Goal: Task Accomplishment & Management: Use online tool/utility

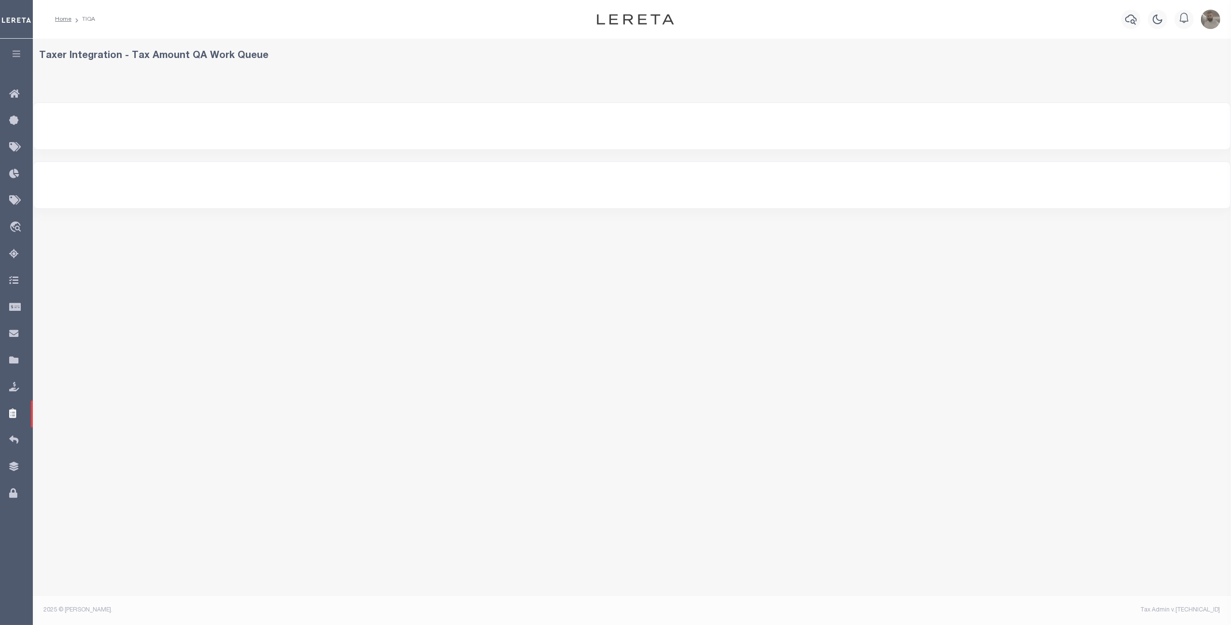
select select "200"
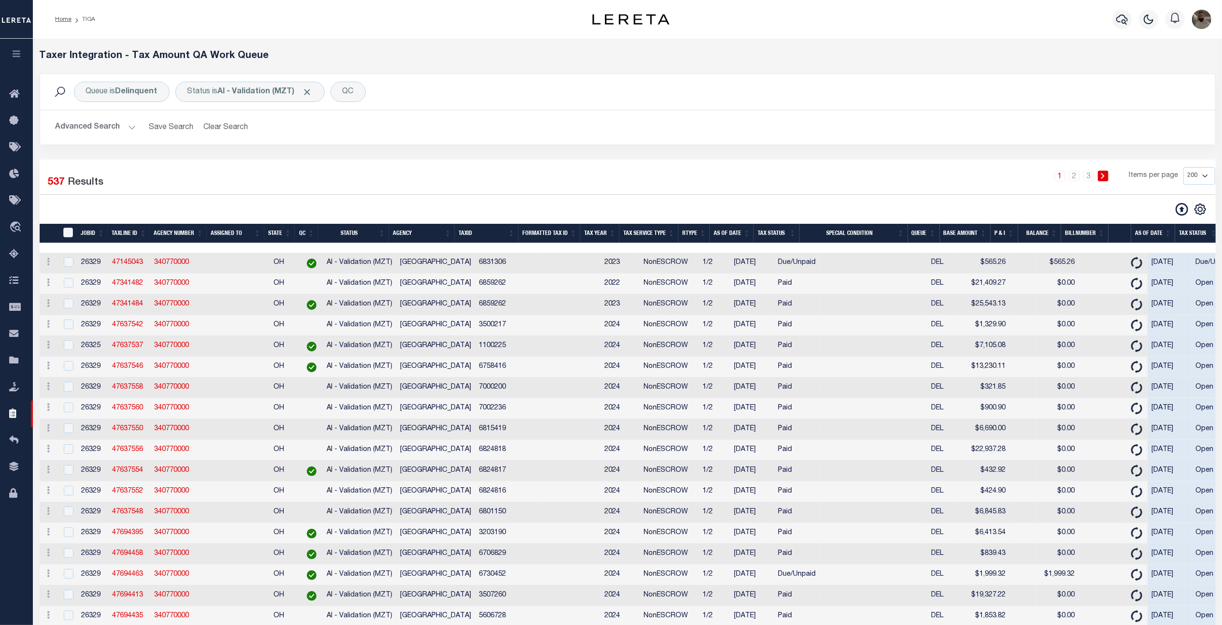
click at [64, 229] on div "TaxID" at bounding box center [69, 233] width 16 height 11
click at [1187, 179] on select "10 25 50 100 200 500 1000 2000" at bounding box center [1199, 175] width 32 height 17
select select "500"
click at [1183, 168] on select "10 25 50 100 200 500 1000 2000" at bounding box center [1199, 175] width 32 height 17
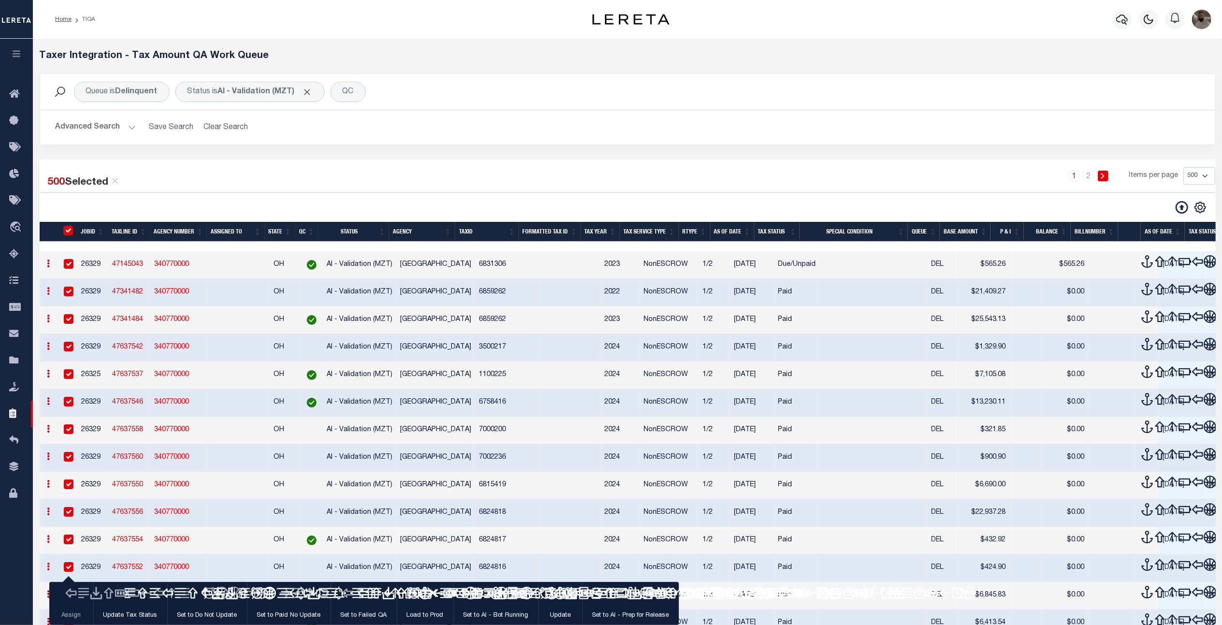
click at [66, 230] on input "TaxID" at bounding box center [68, 231] width 10 height 10
checkbox input "false"
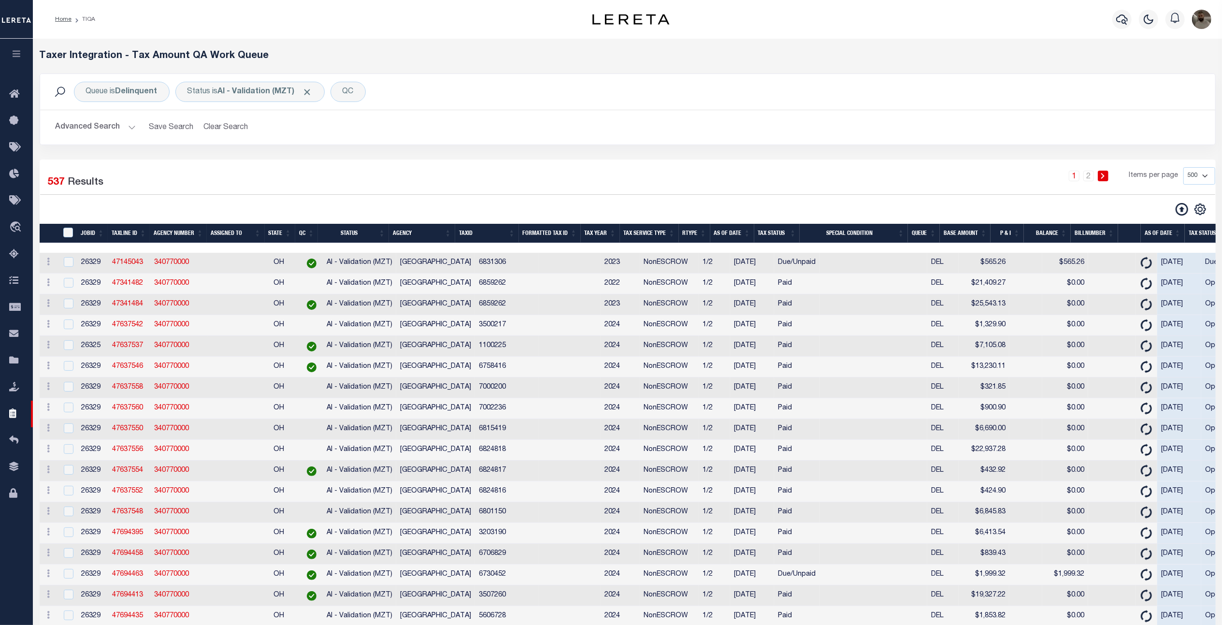
checkbox input "false"
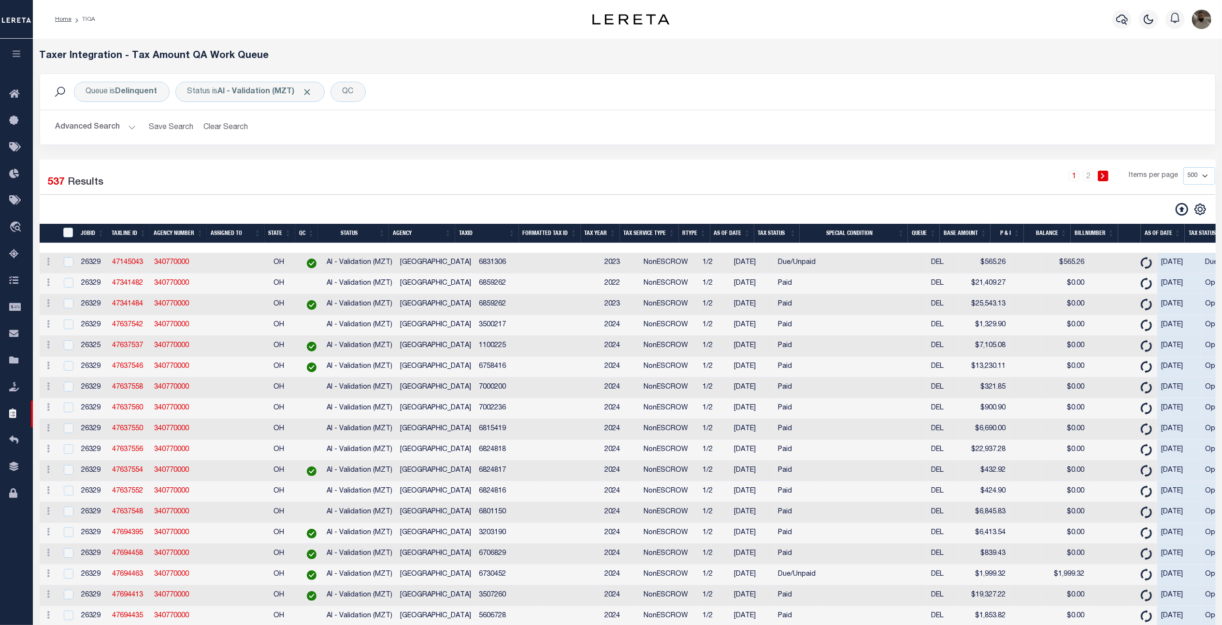
checkbox input "false"
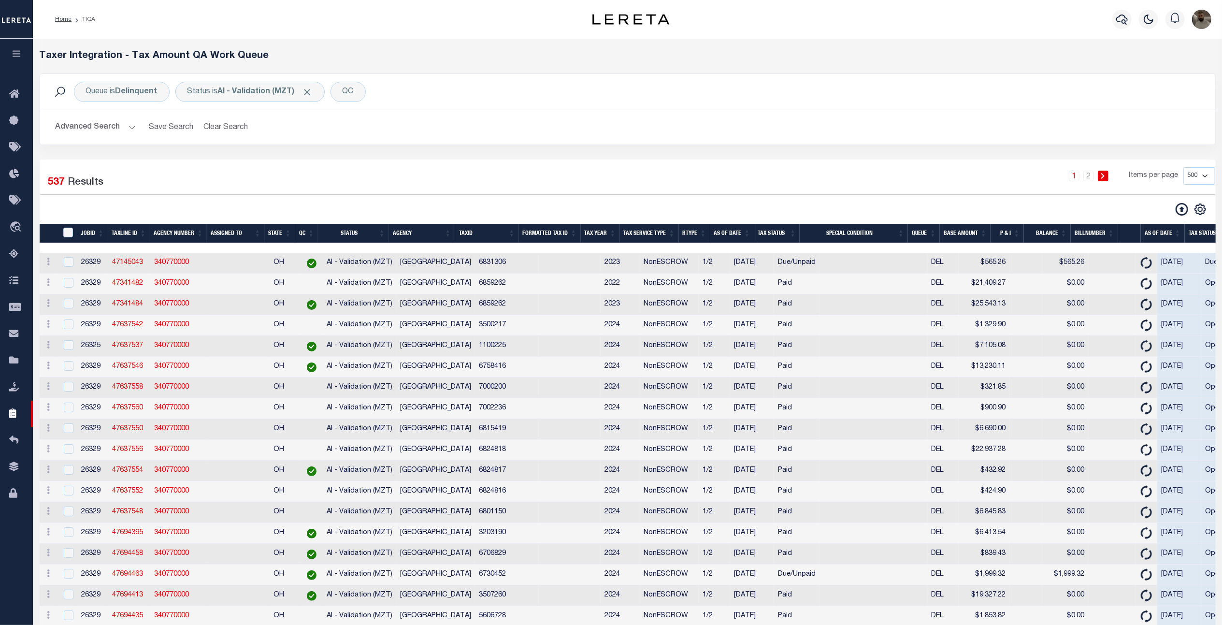
checkbox input "false"
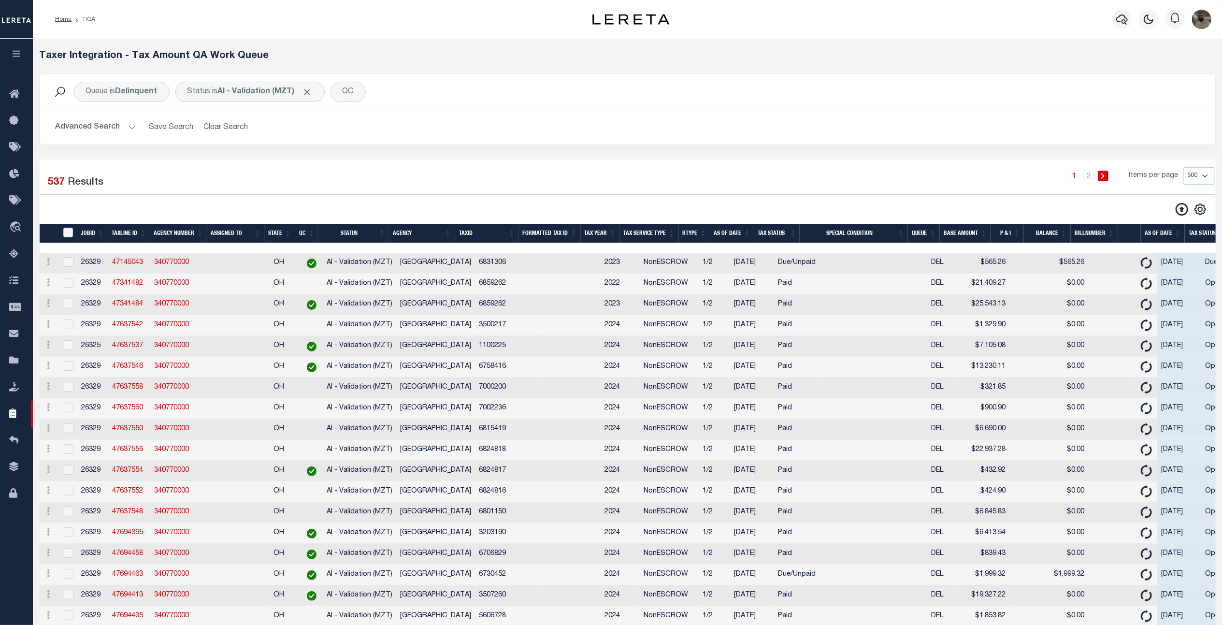
checkbox input "false"
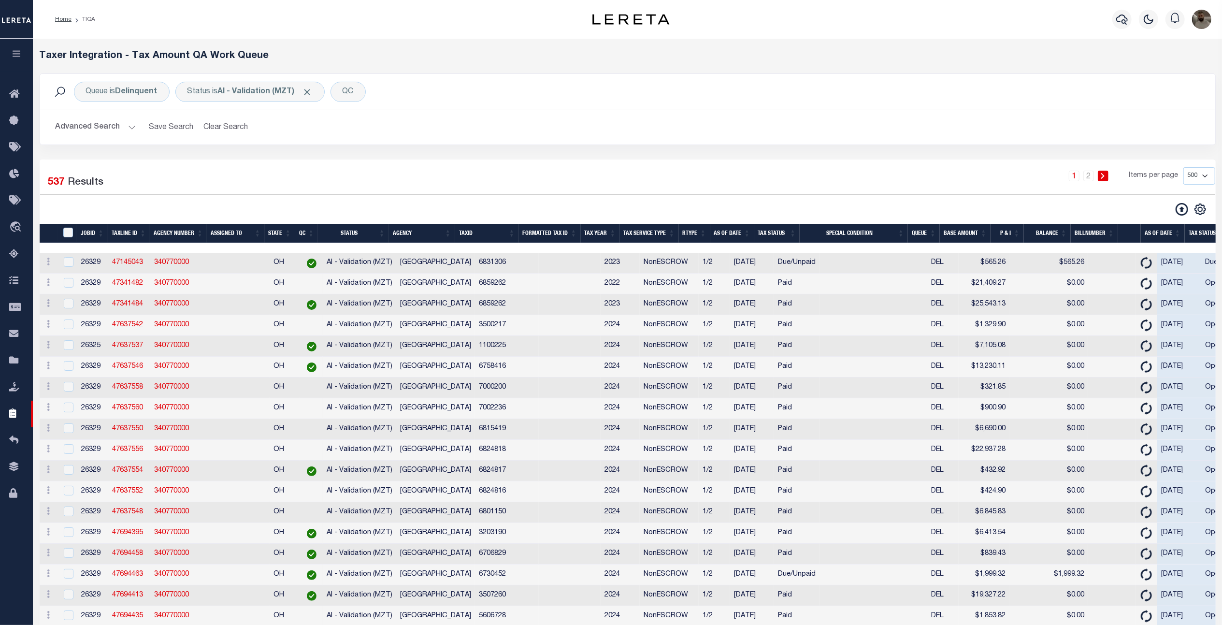
checkbox input "false"
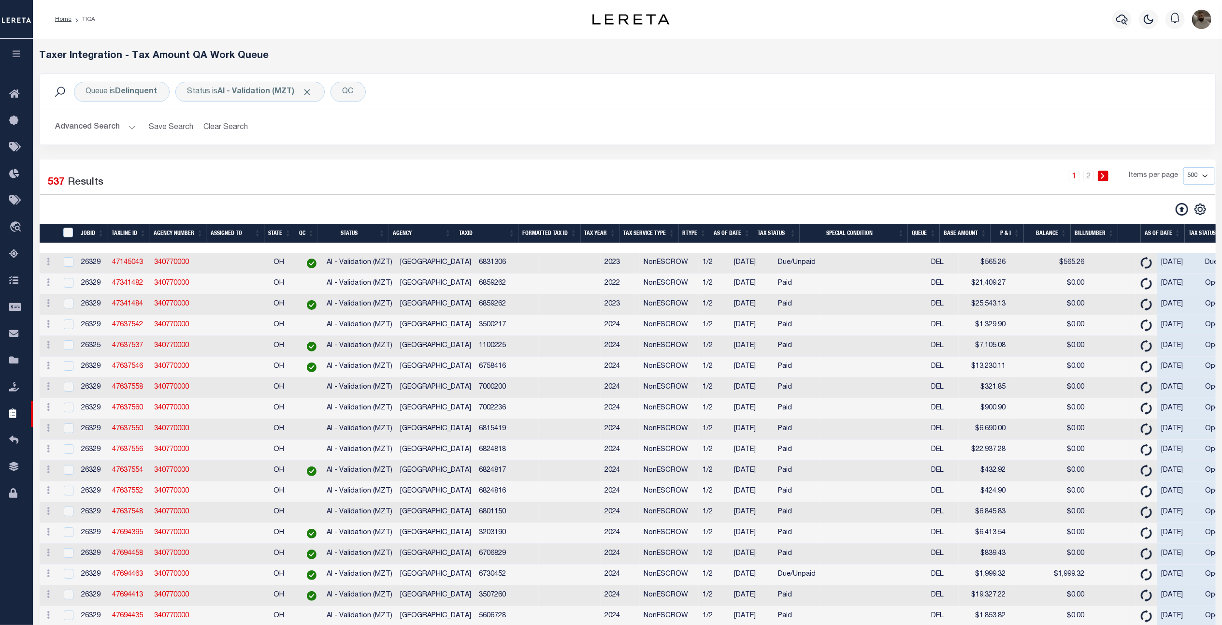
checkbox input "false"
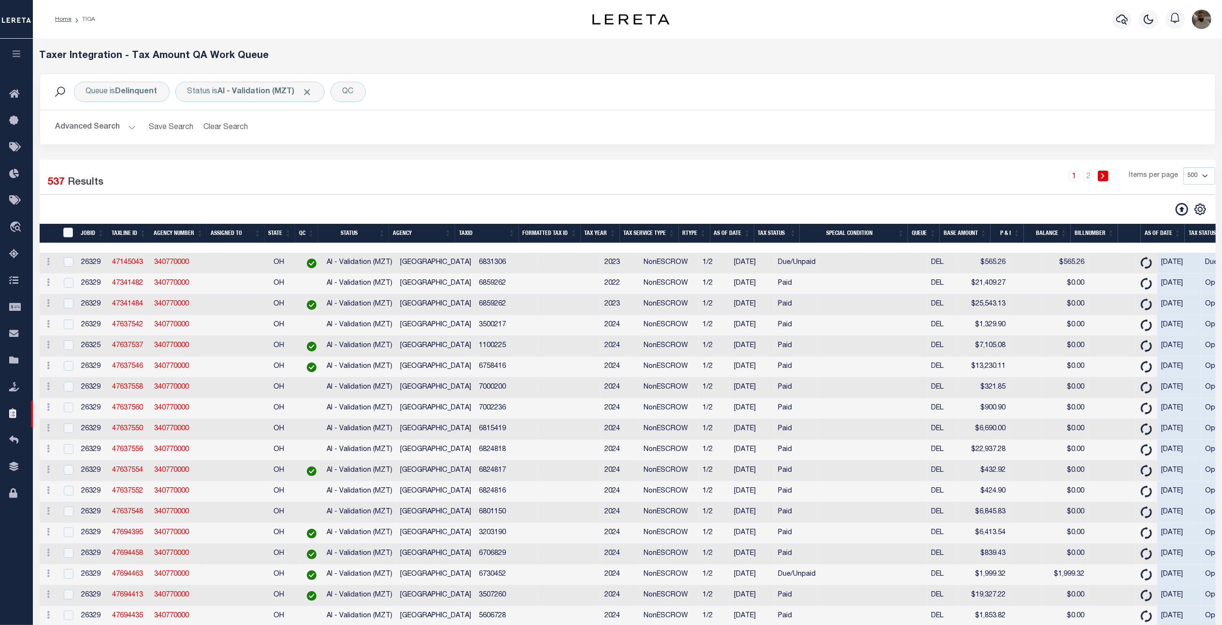
checkbox input "false"
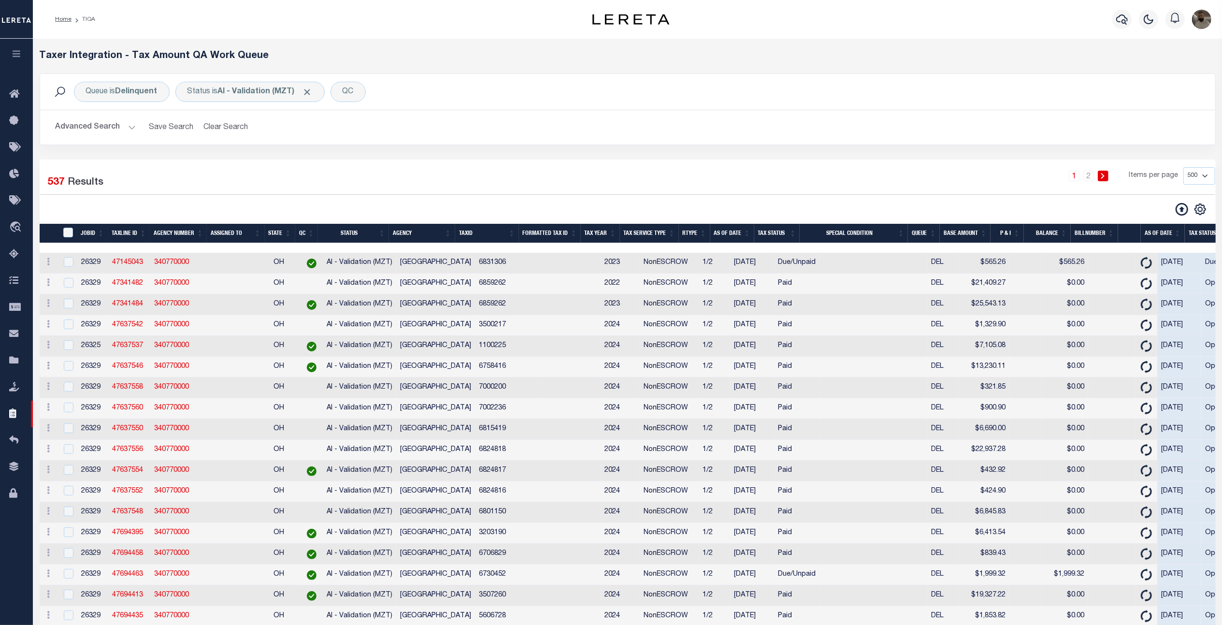
checkbox input "false"
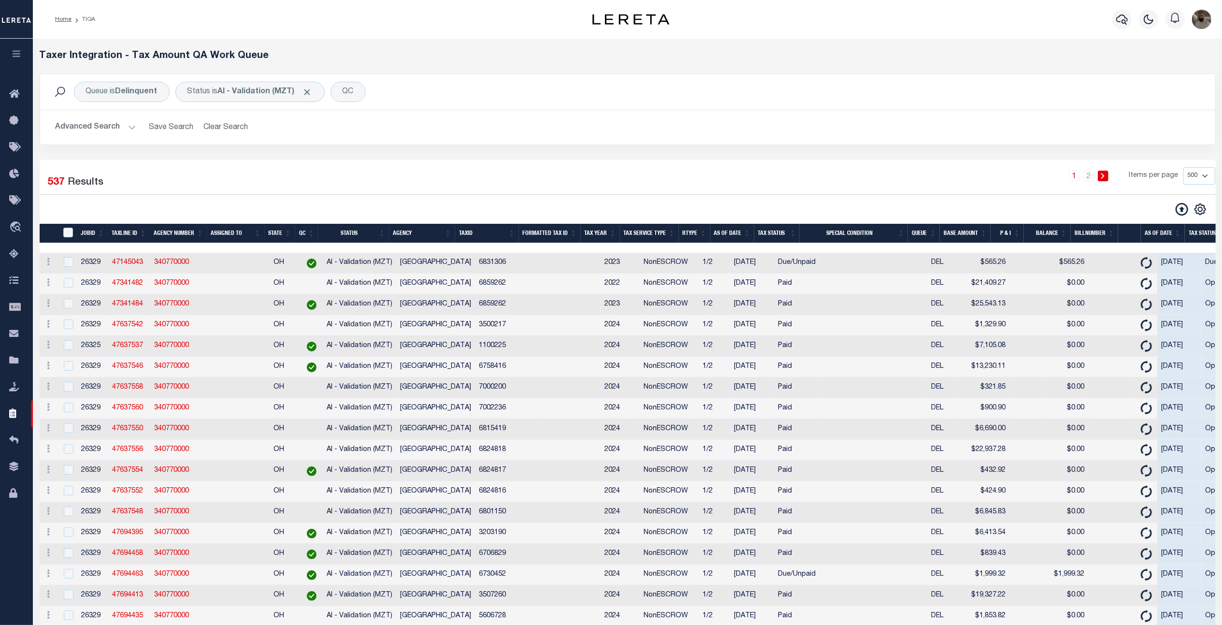
checkbox input "false"
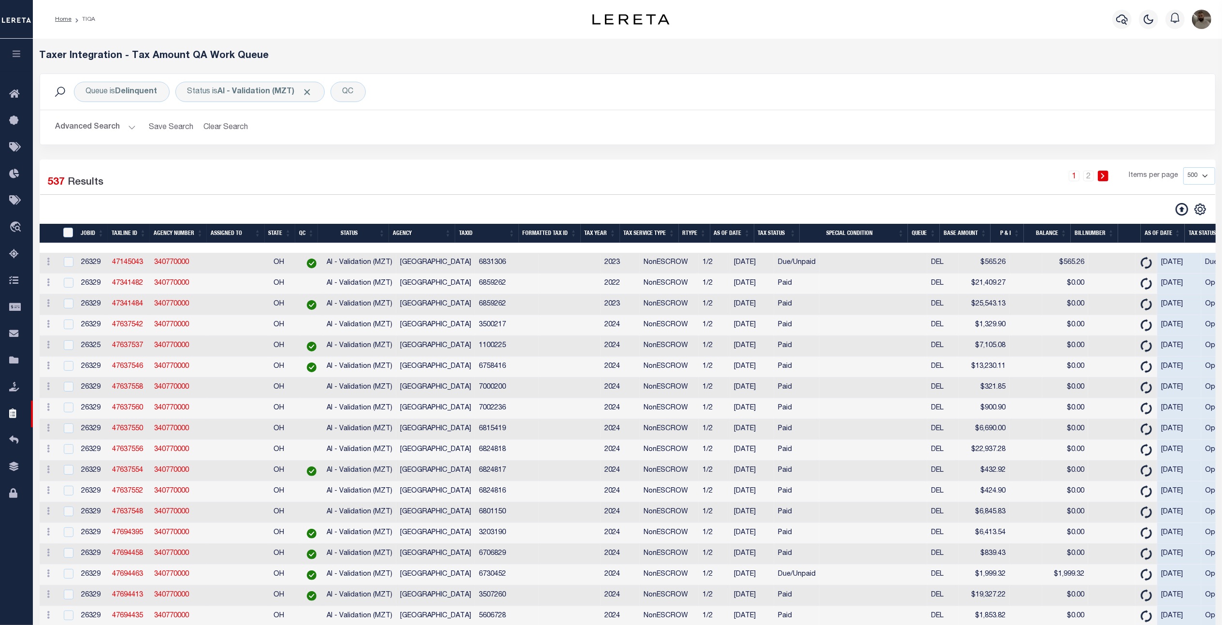
checkbox input "false"
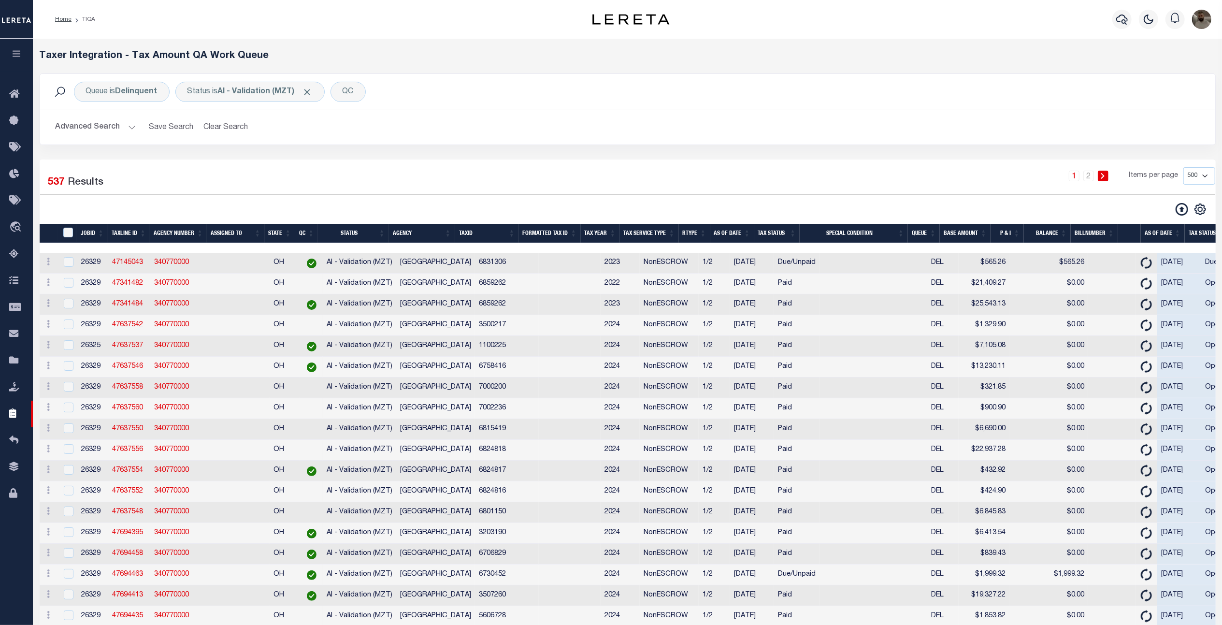
checkbox input "false"
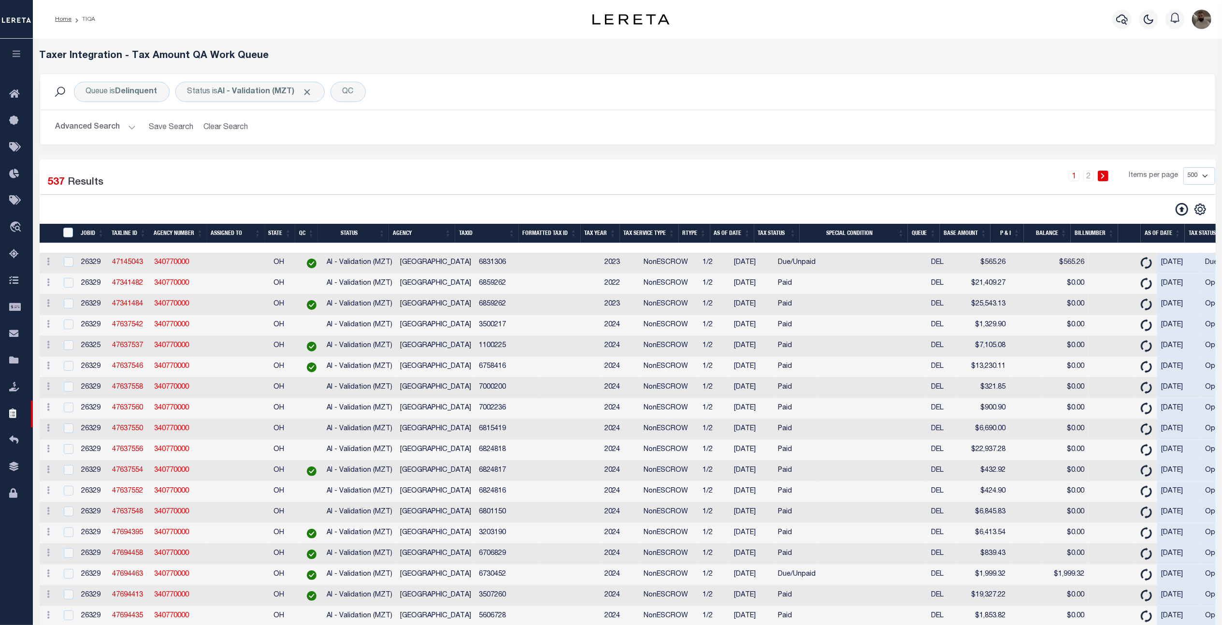
checkbox input "false"
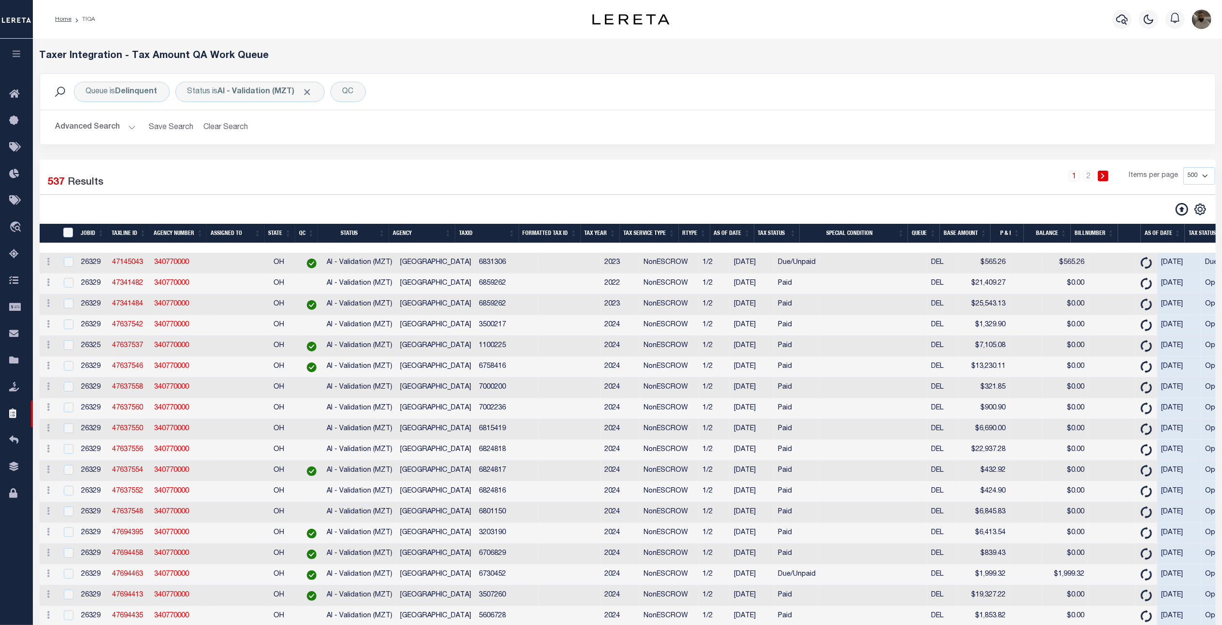
checkbox input "false"
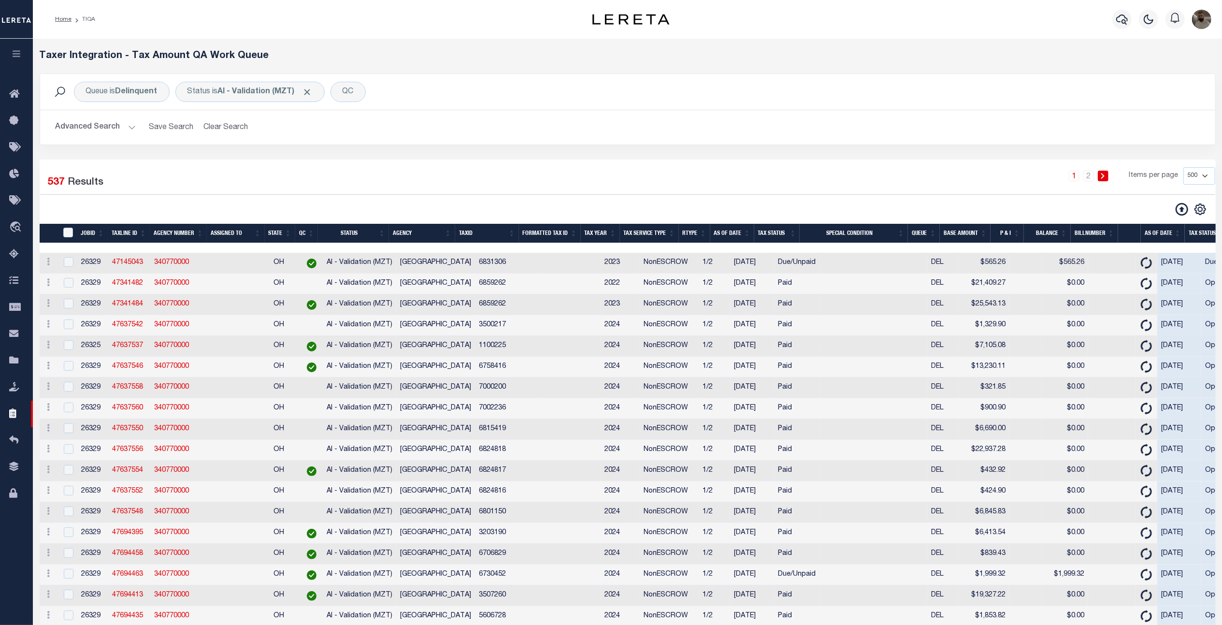
checkbox input "false"
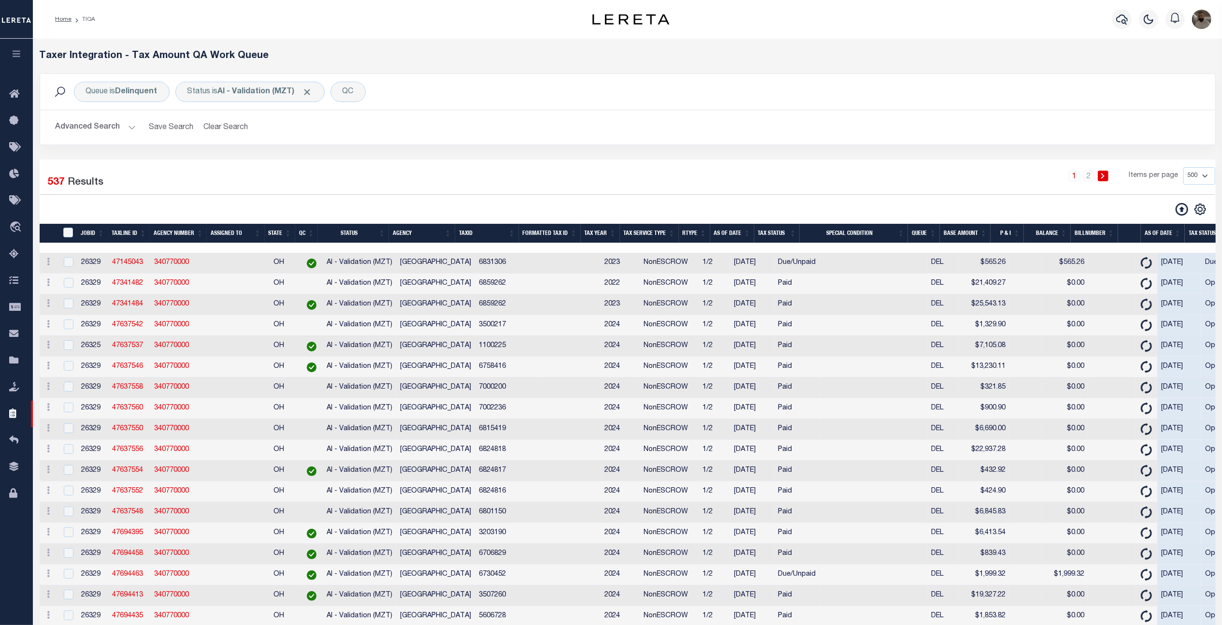
checkbox input "false"
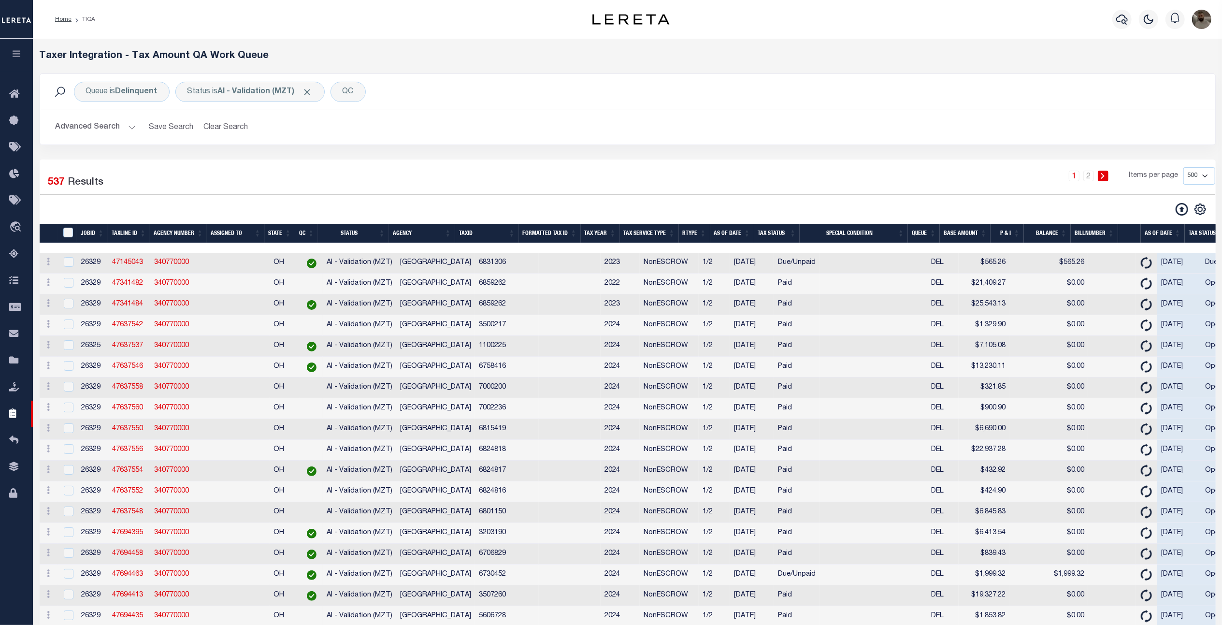
checkbox input "false"
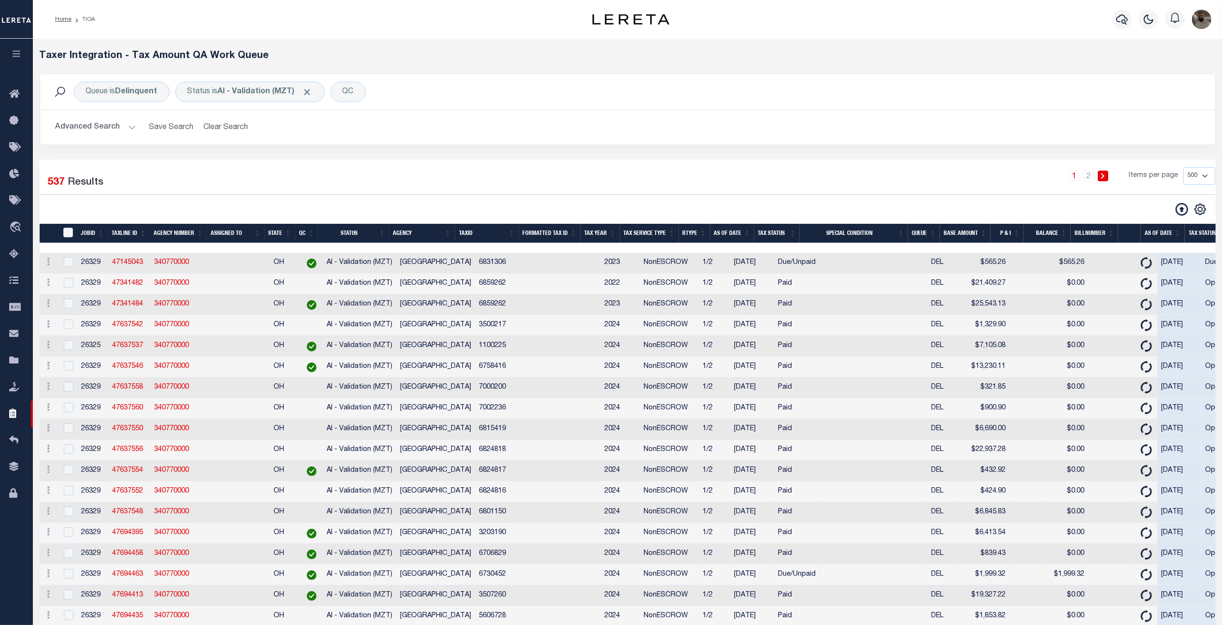
checkbox input "false"
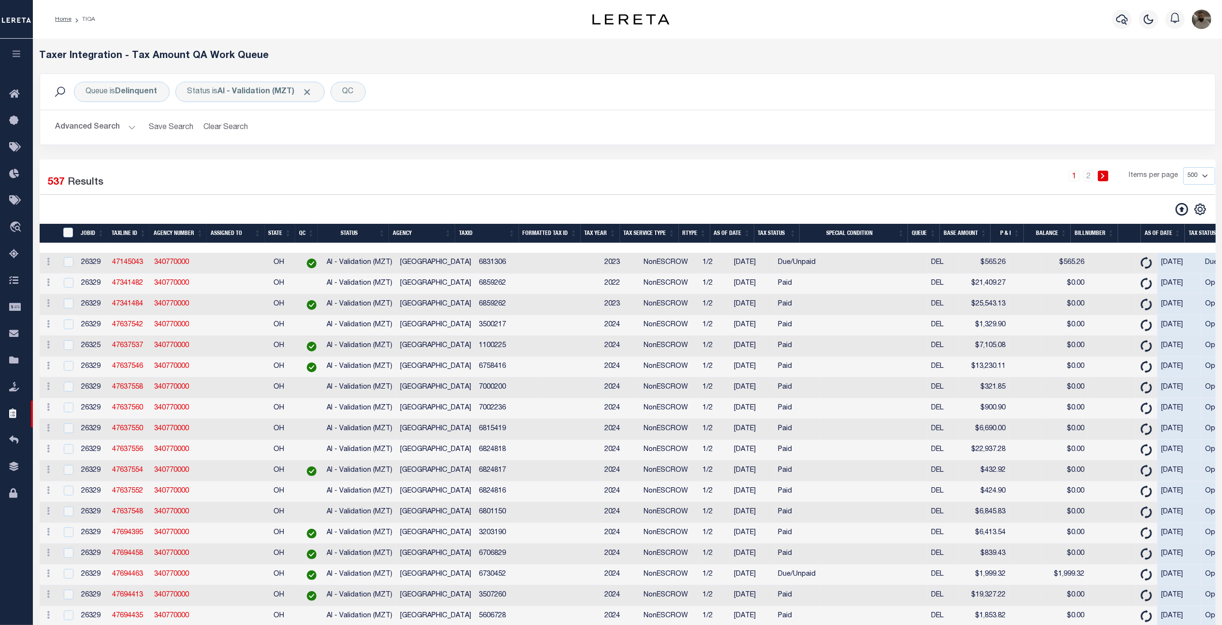
checkbox input "false"
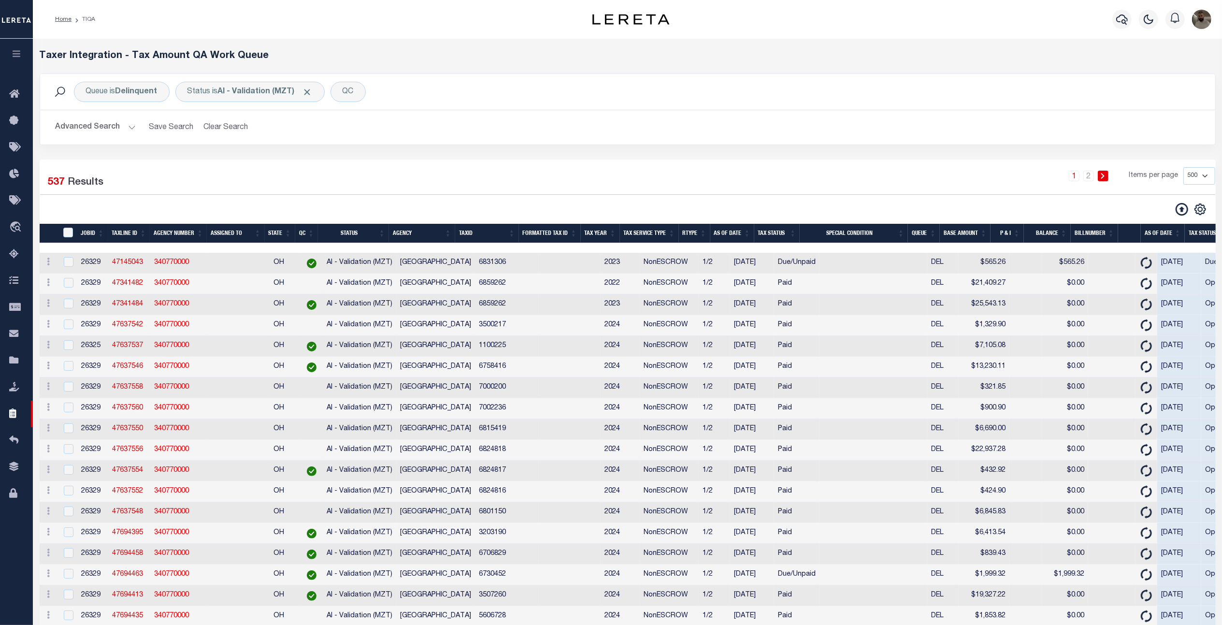
checkbox input "false"
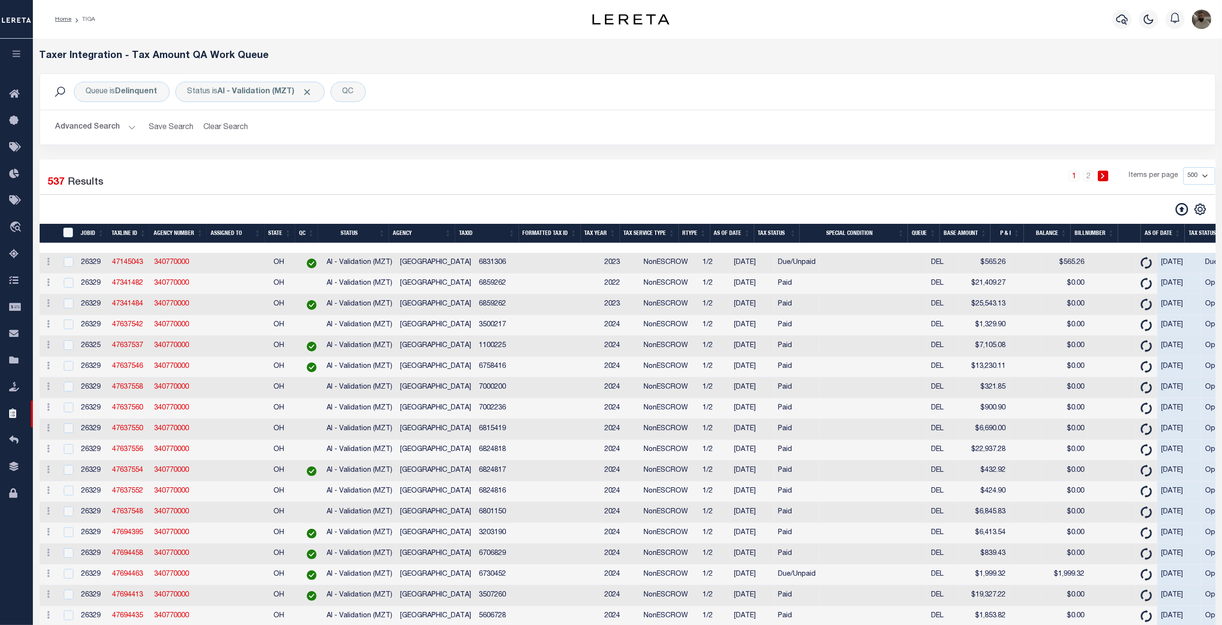
checkbox input "false"
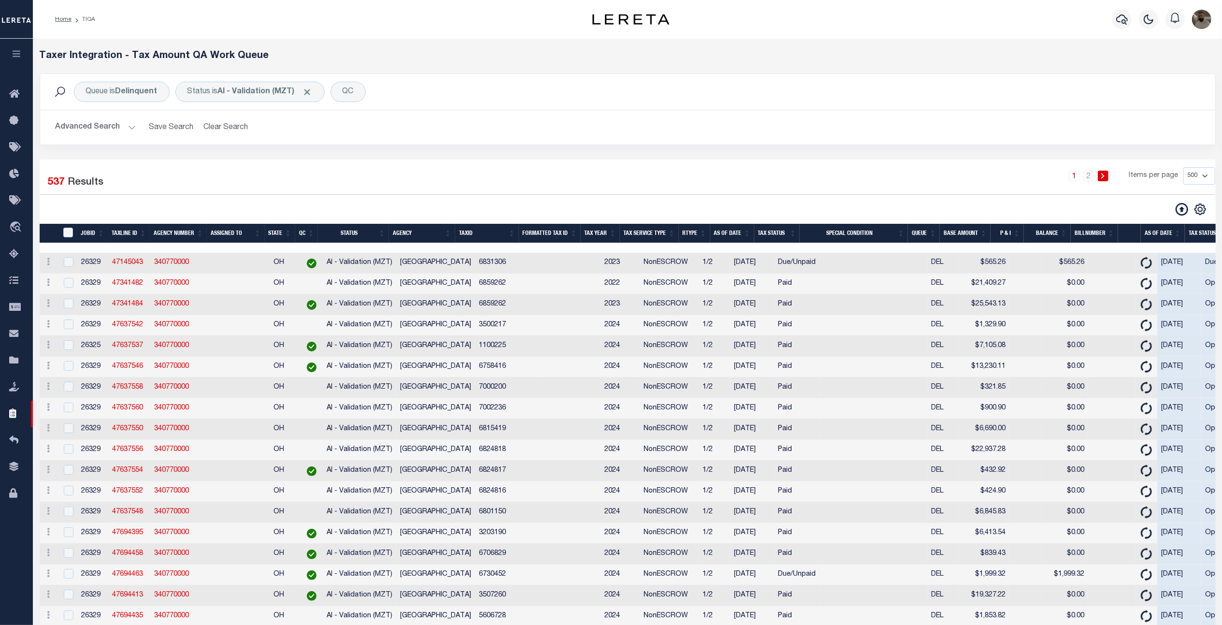
checkbox input "false"
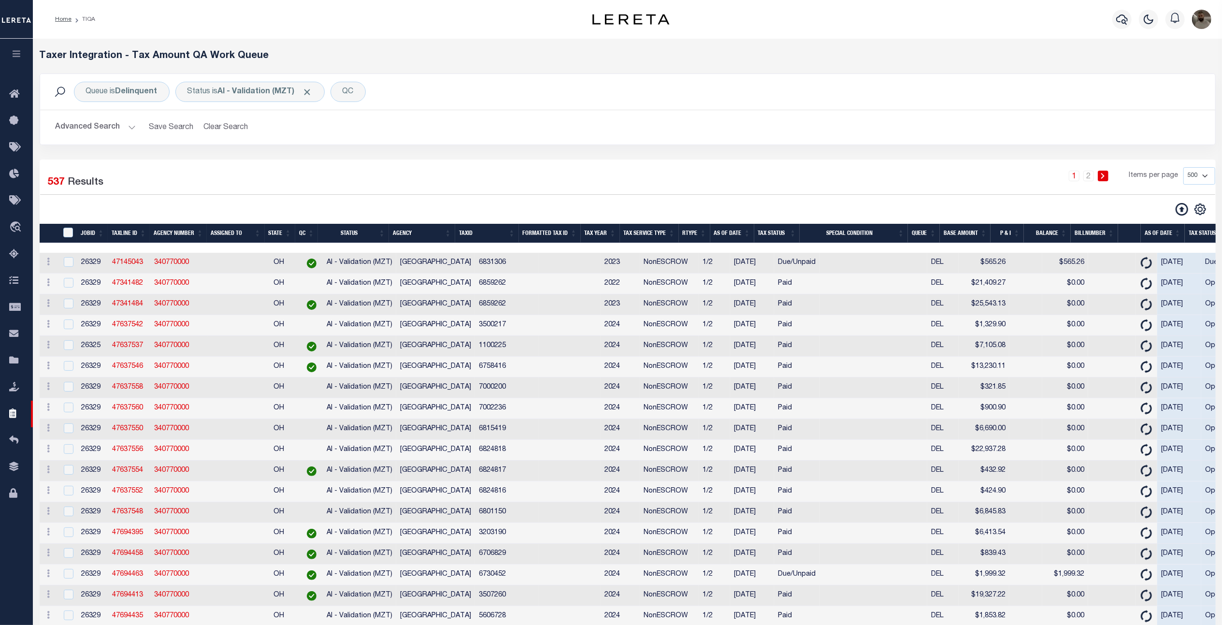
checkbox input "false"
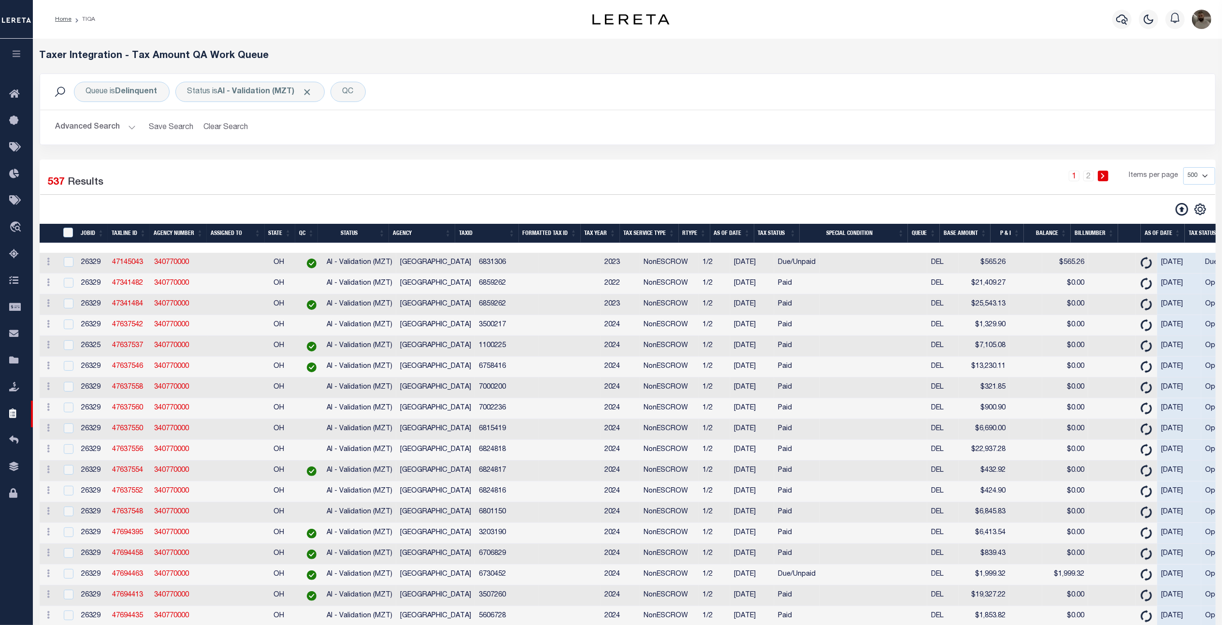
checkbox input "false"
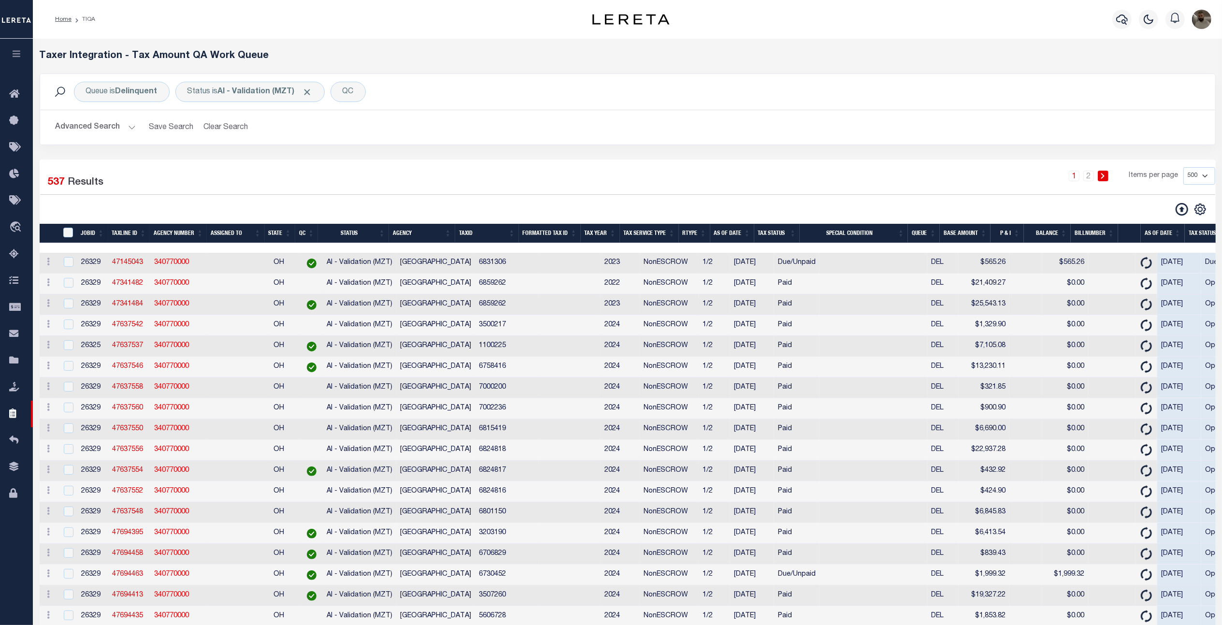
checkbox input "false"
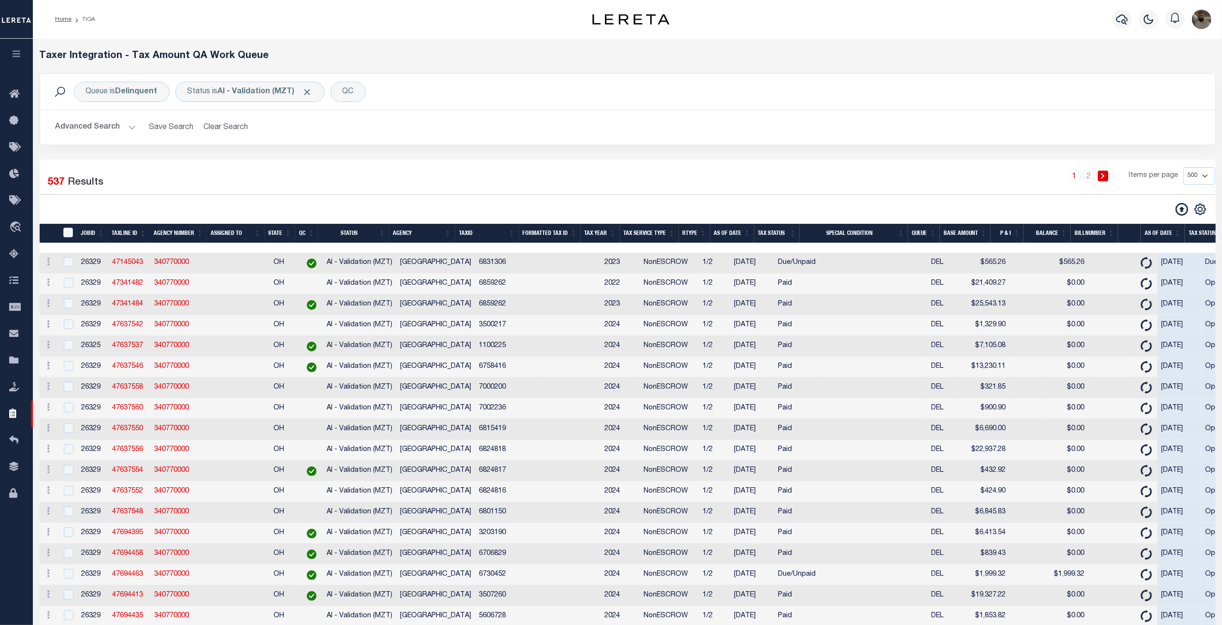
checkbox input "false"
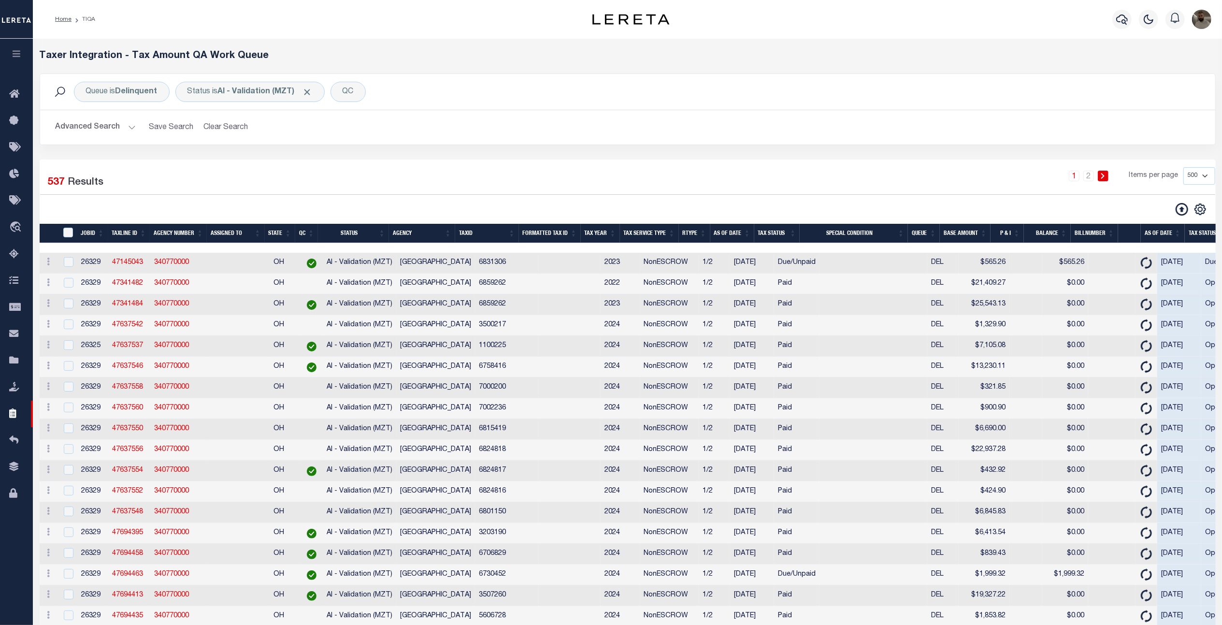
checkbox input "false"
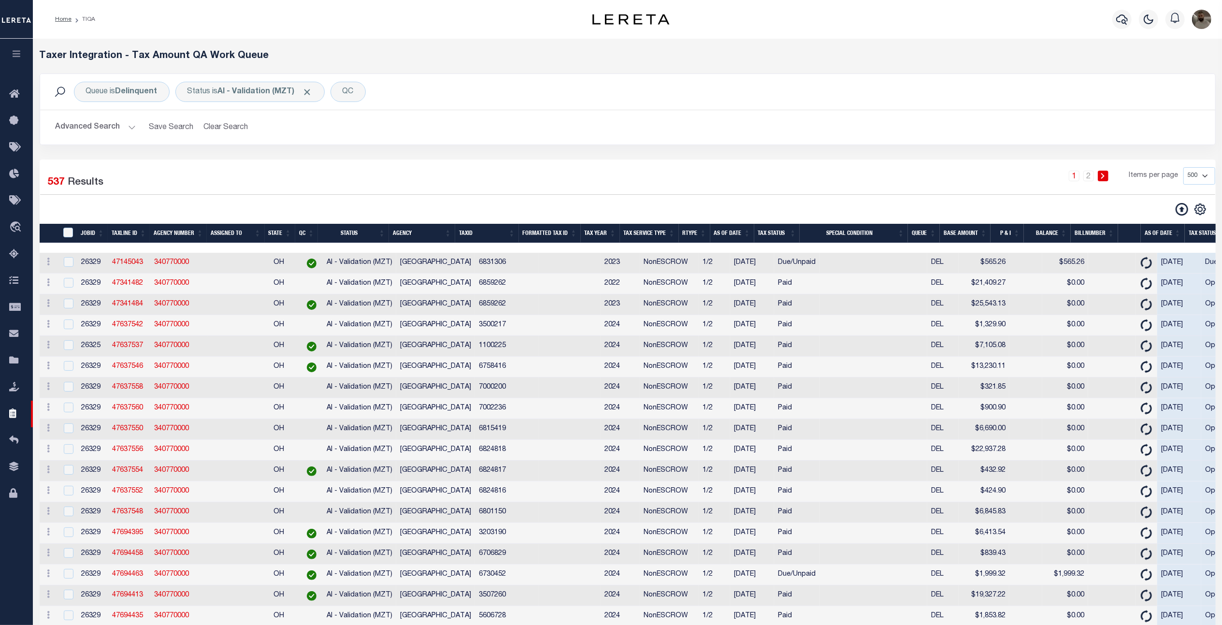
checkbox input "false"
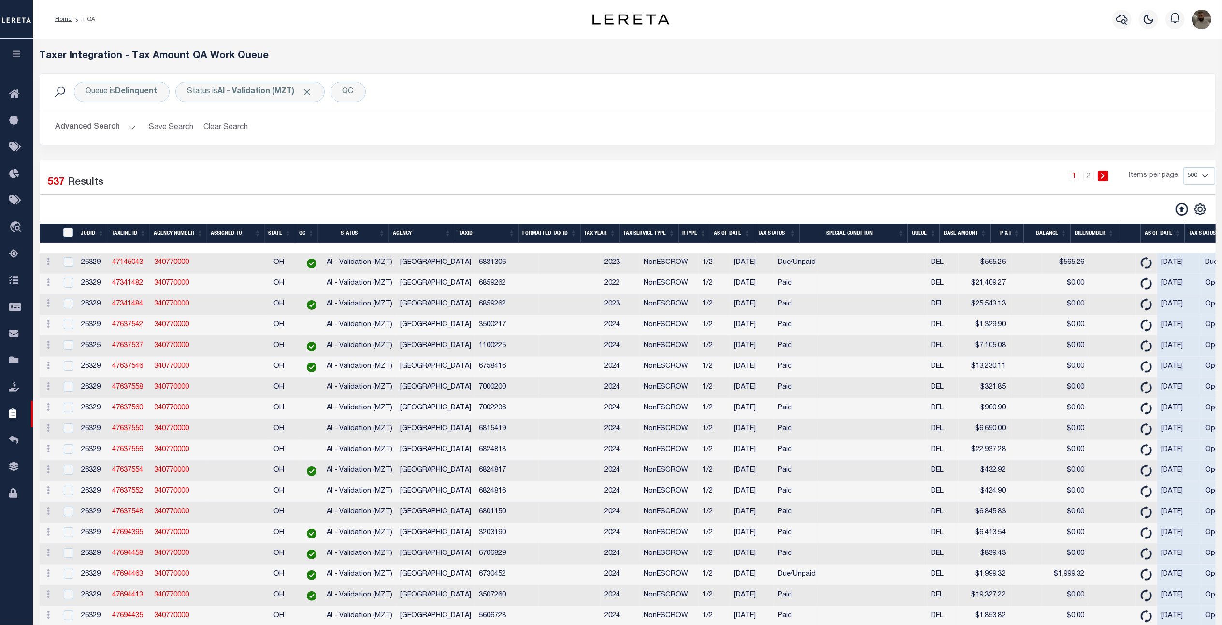
checkbox input "false"
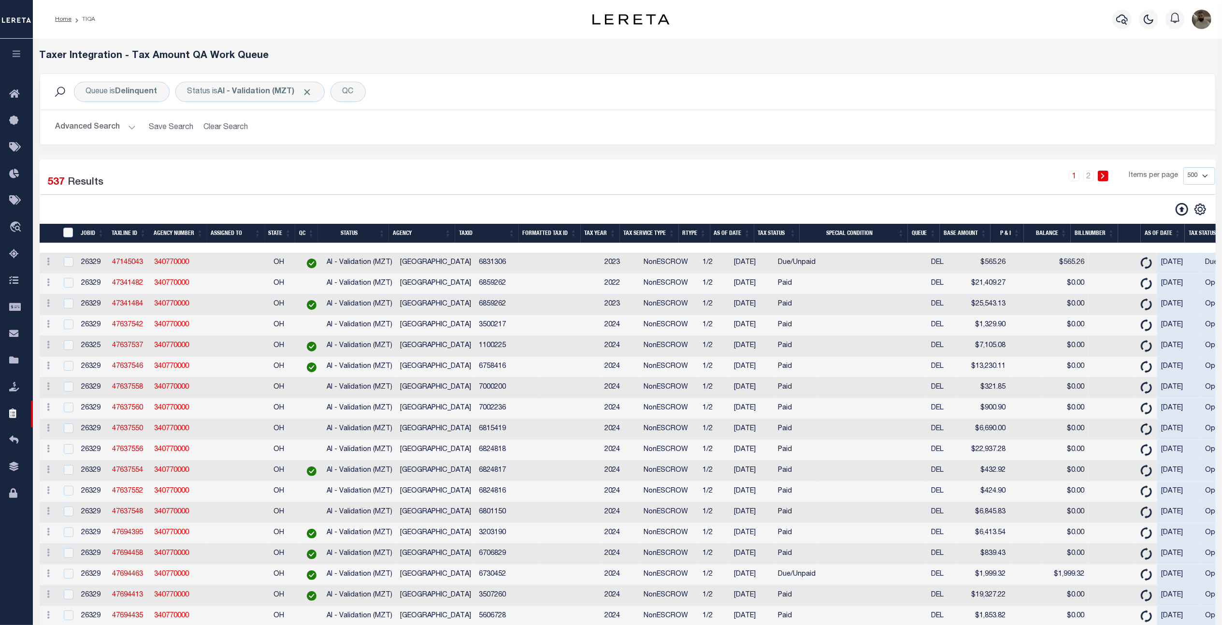
checkbox input "false"
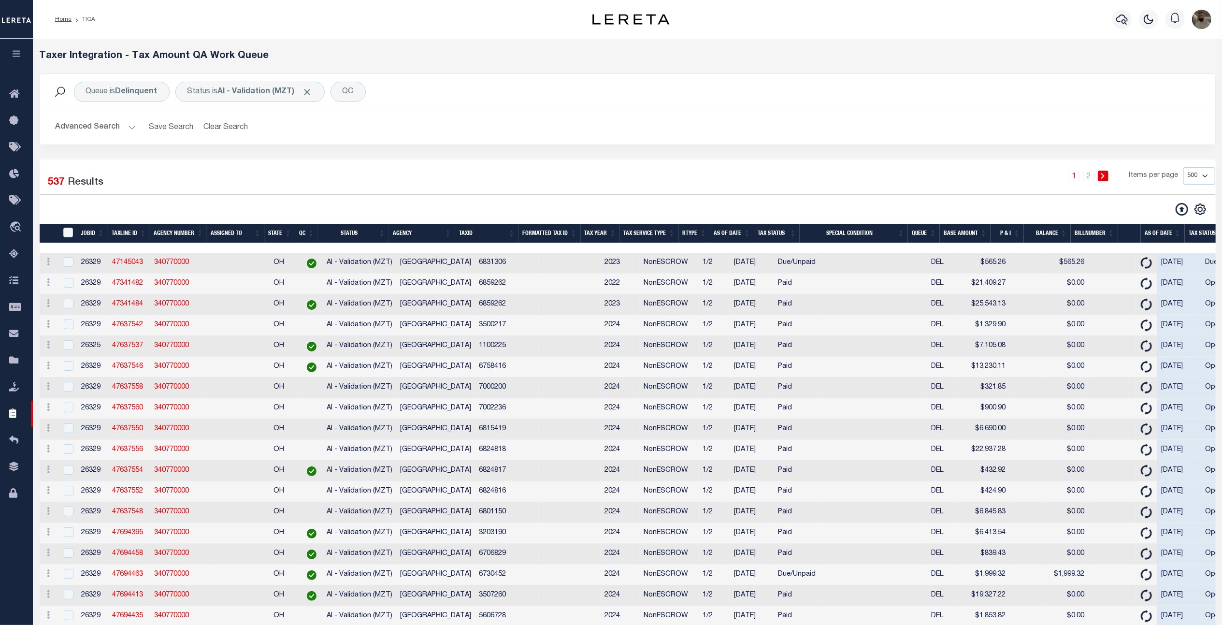
checkbox input "false"
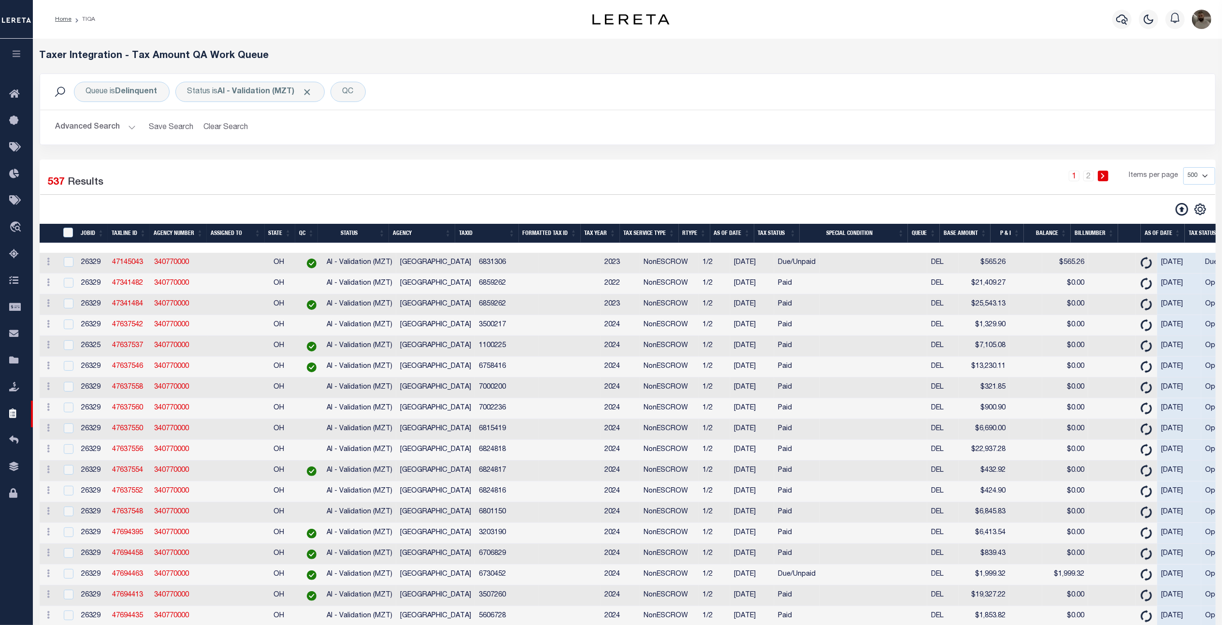
checkbox input "false"
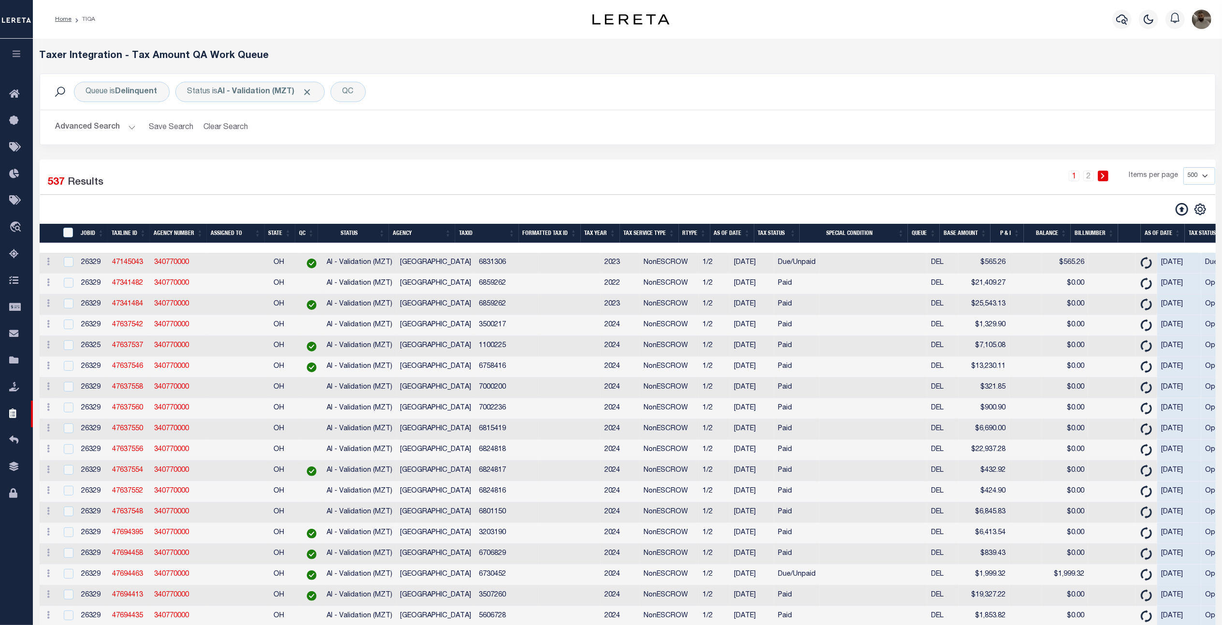
checkbox input "false"
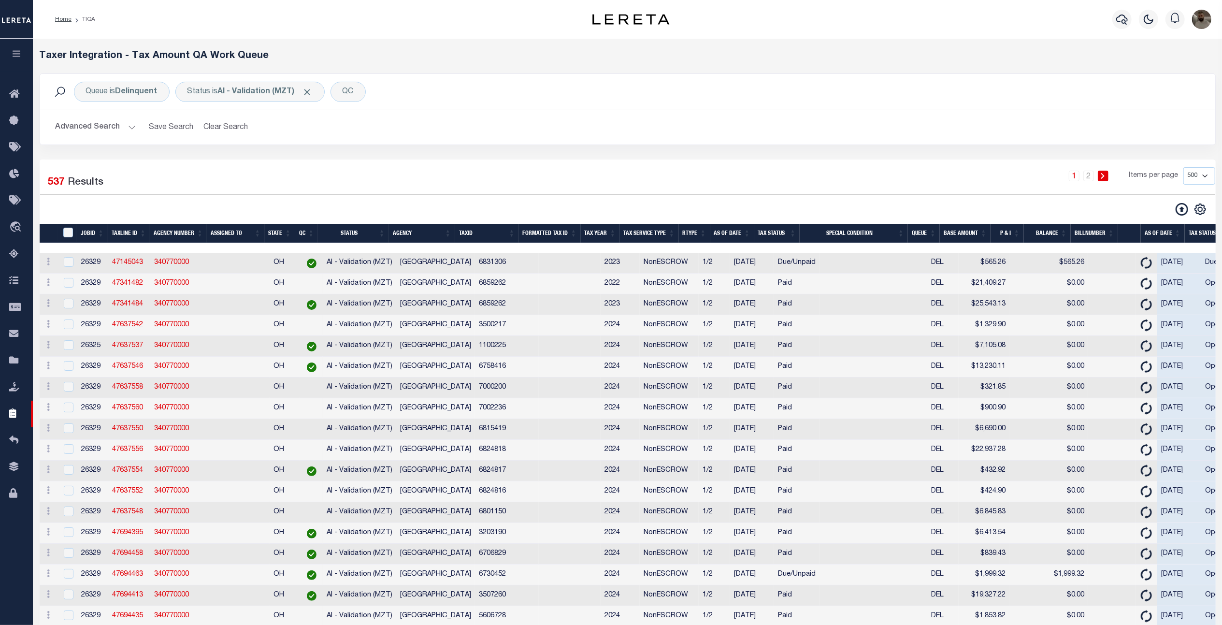
checkbox input "false"
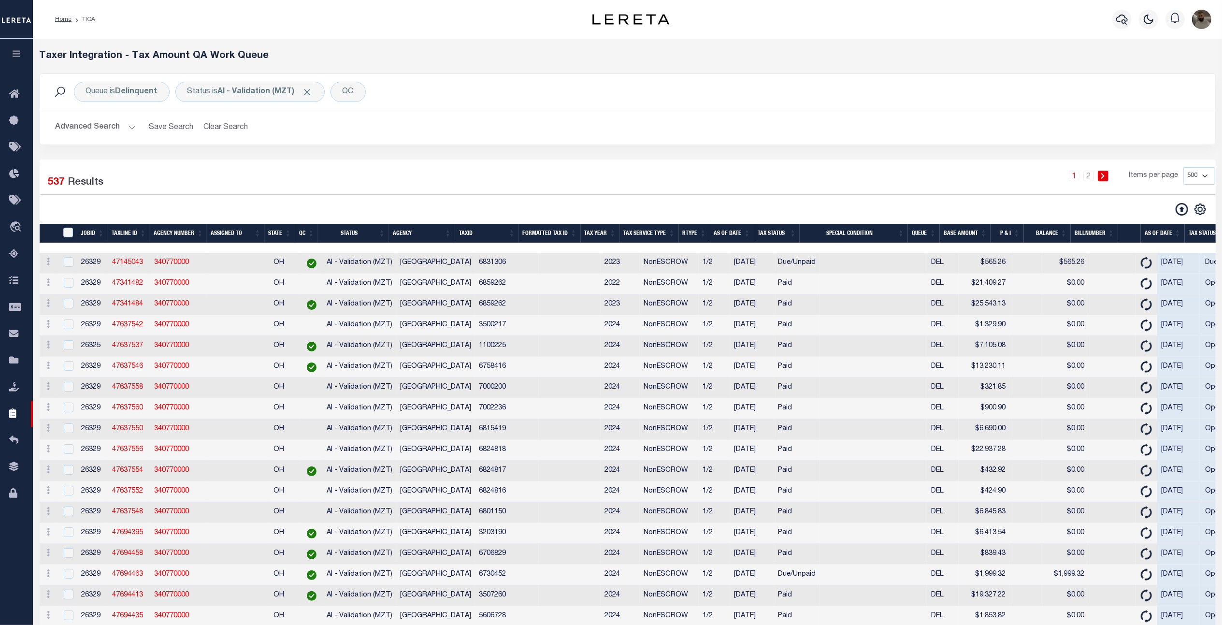
checkbox input "false"
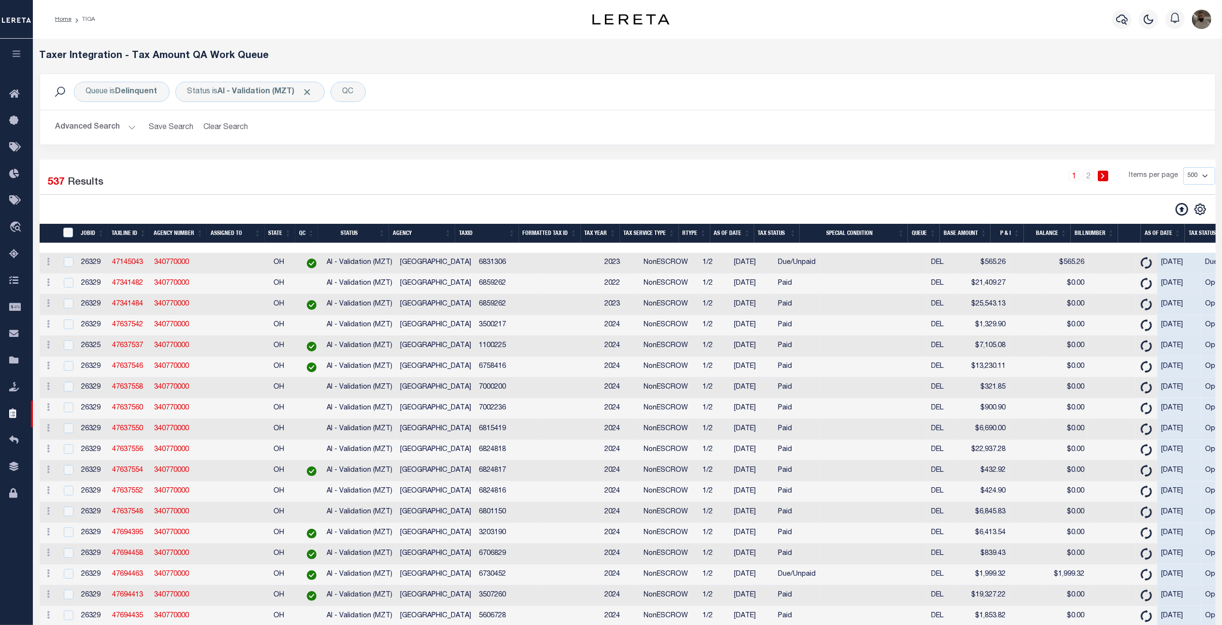
checkbox input "false"
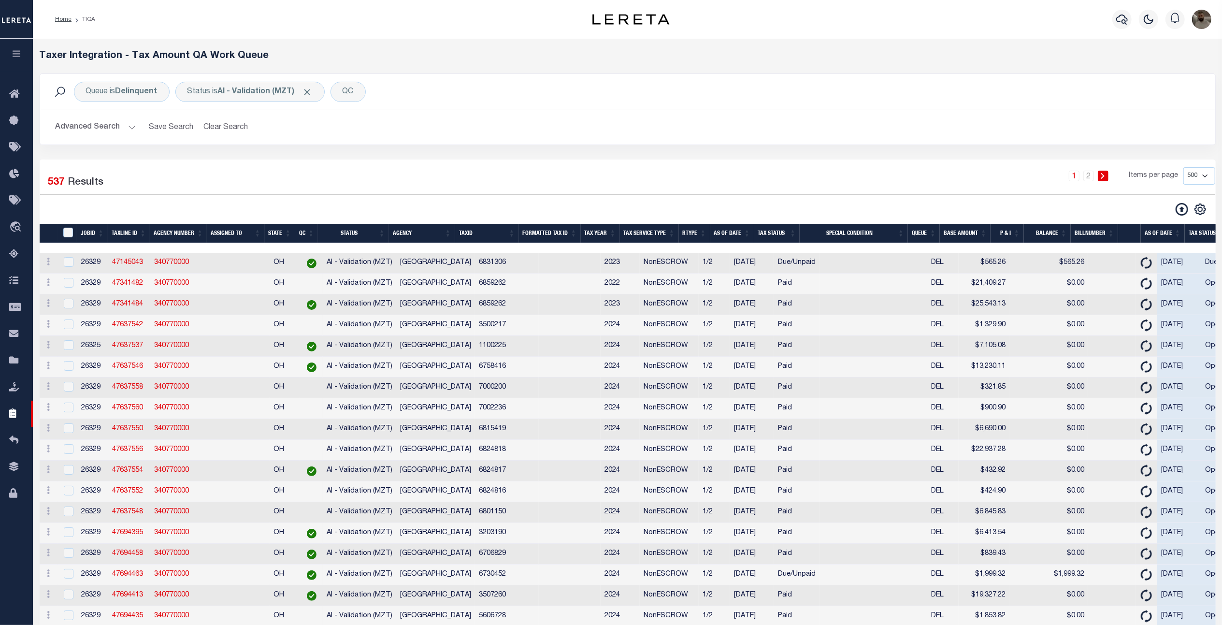
checkbox input "false"
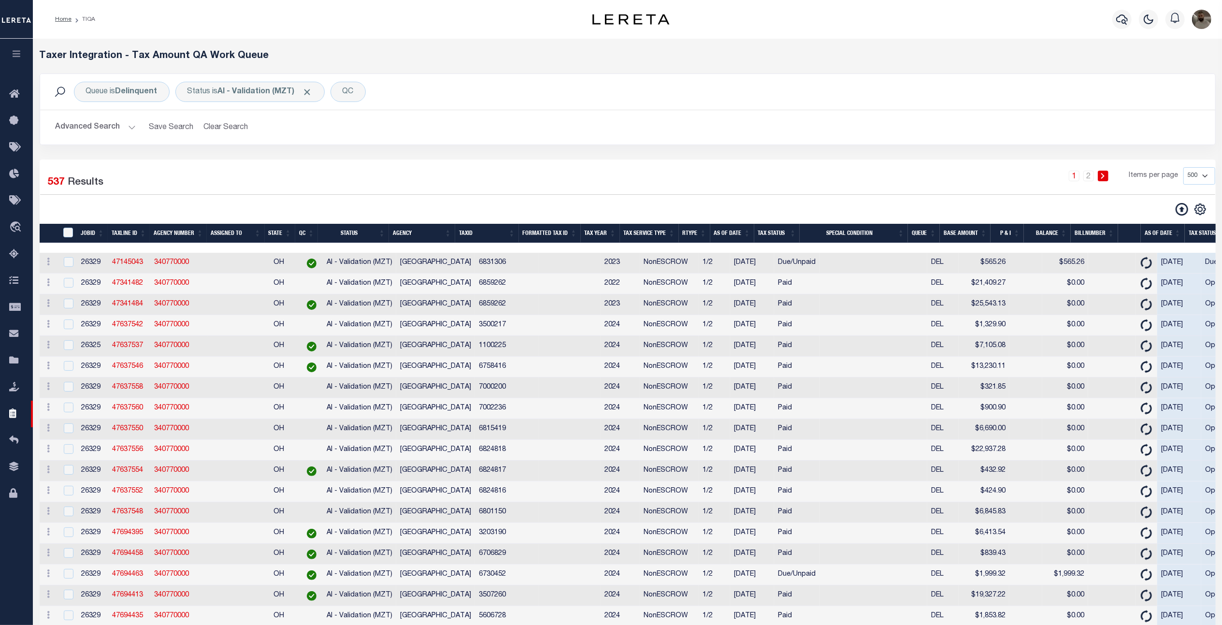
checkbox input "false"
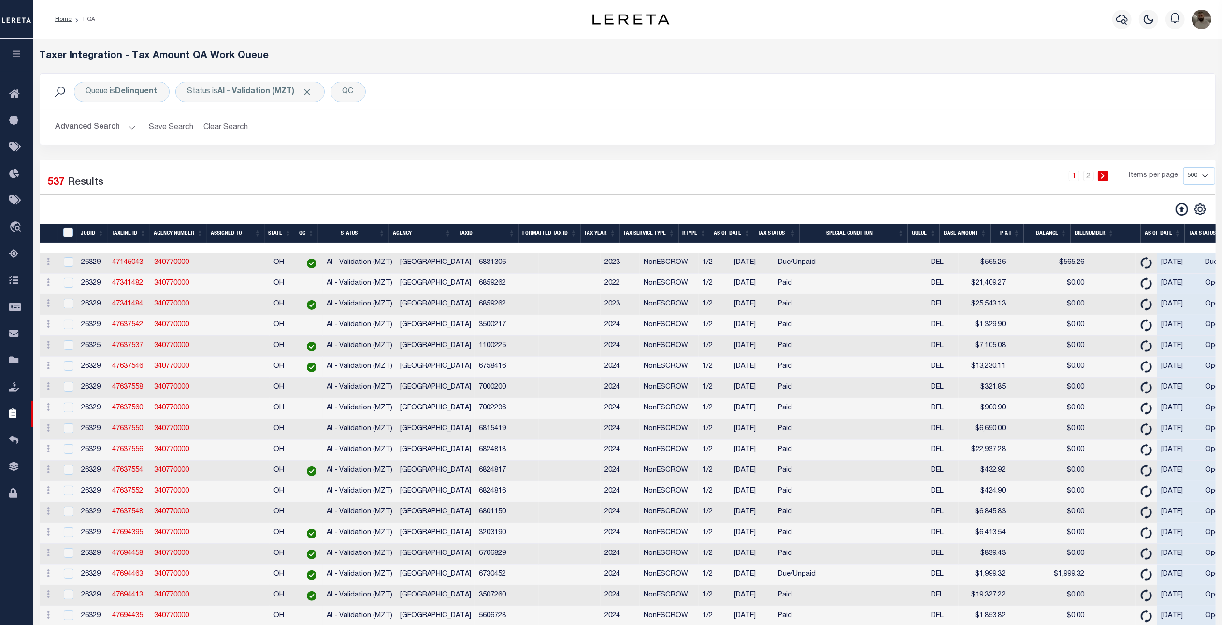
checkbox input "false"
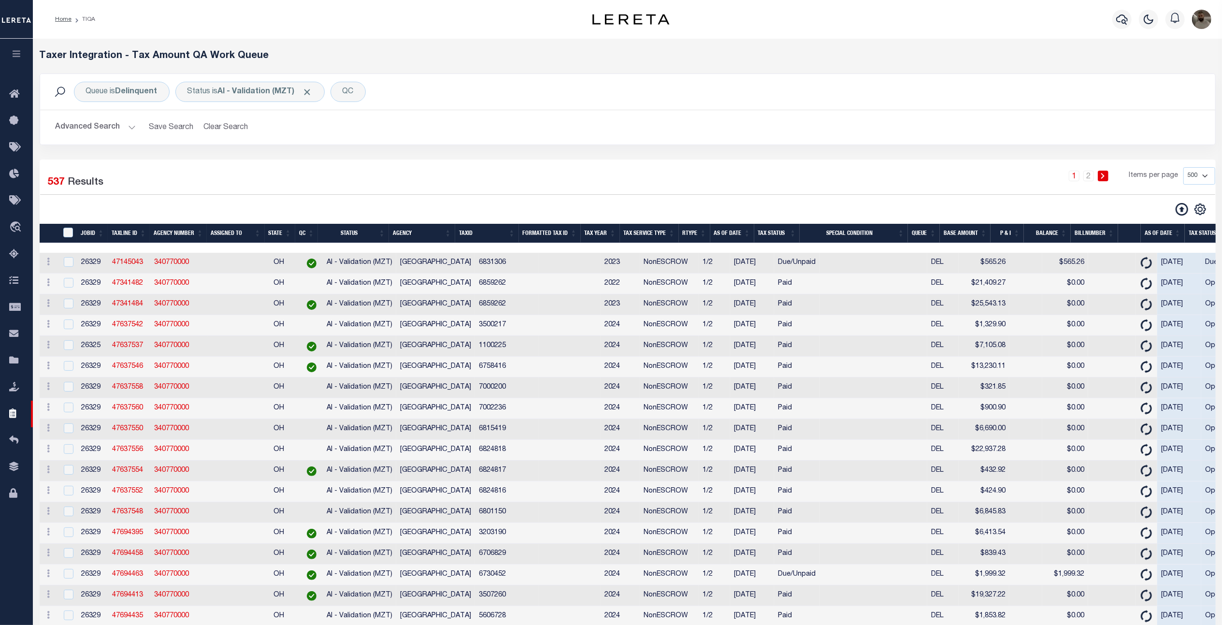
checkbox input "false"
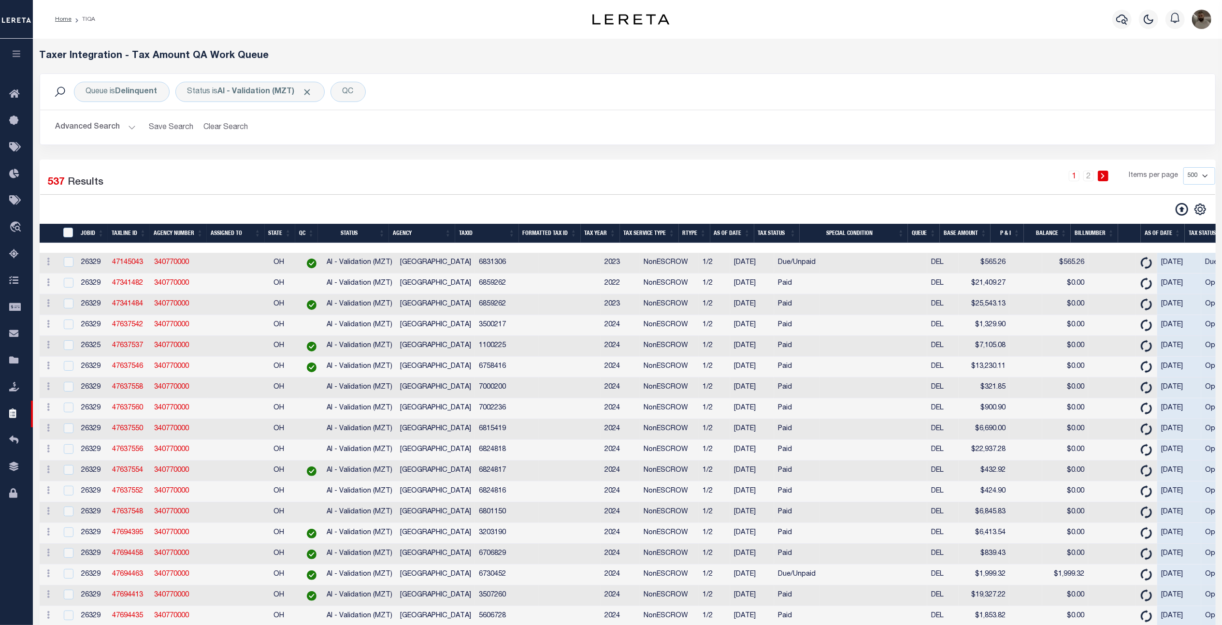
checkbox input "false"
click at [67, 230] on input "TaxID" at bounding box center [68, 233] width 10 height 10
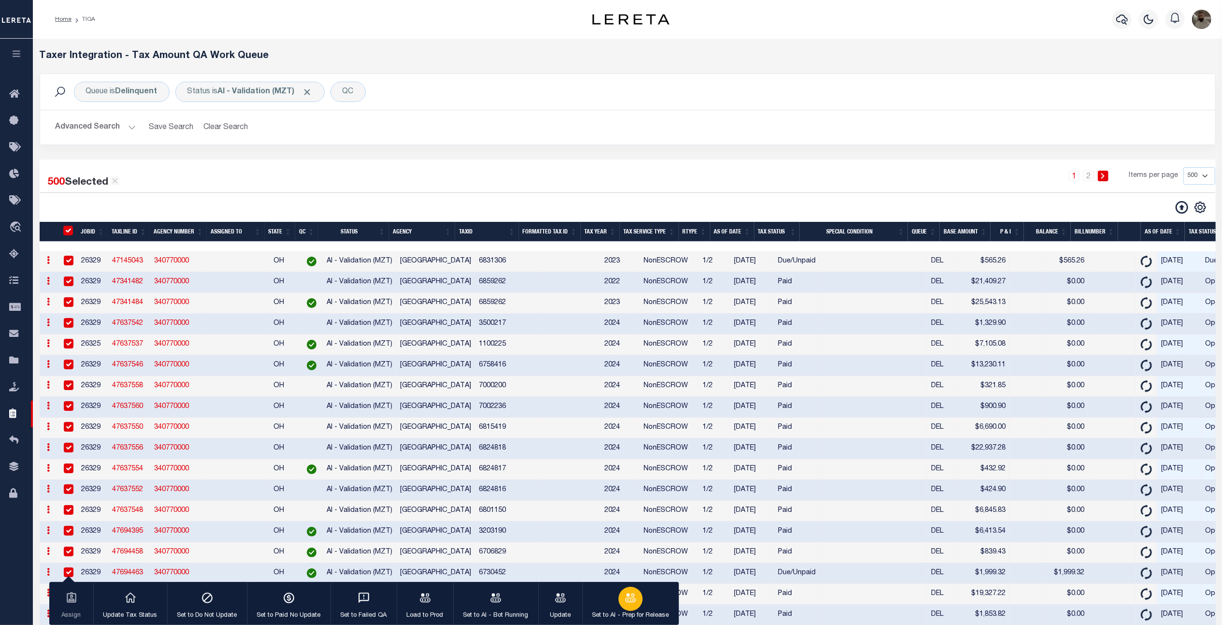
click at [638, 594] on div "button" at bounding box center [630, 598] width 24 height 24
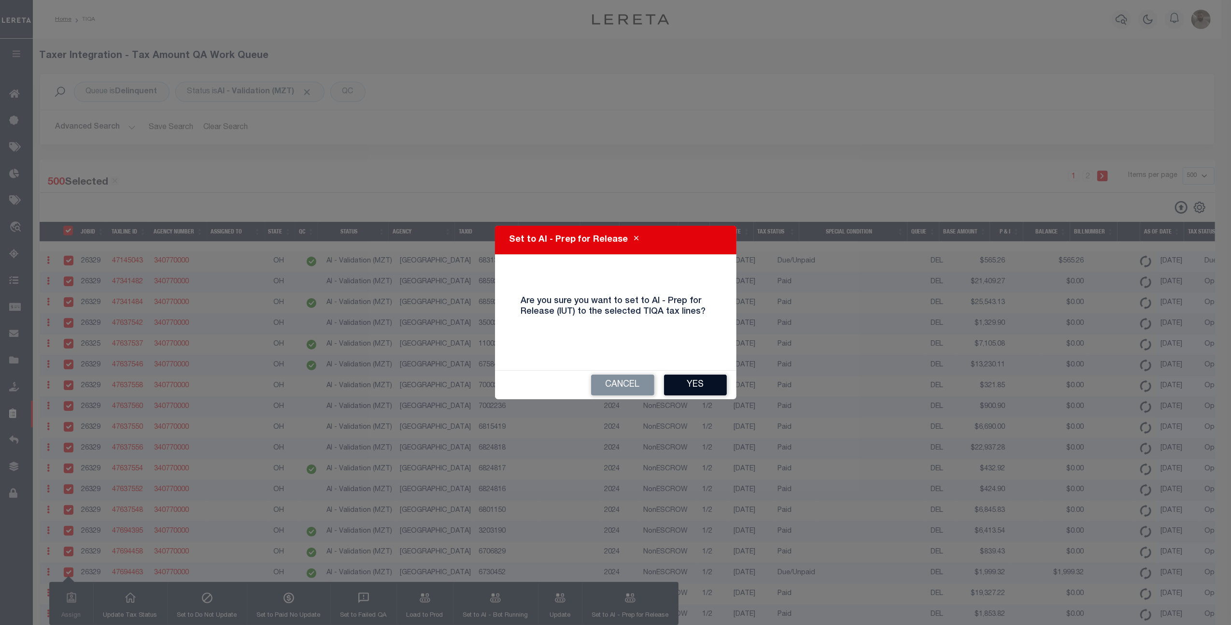
click at [695, 384] on button "Yes" at bounding box center [695, 384] width 63 height 21
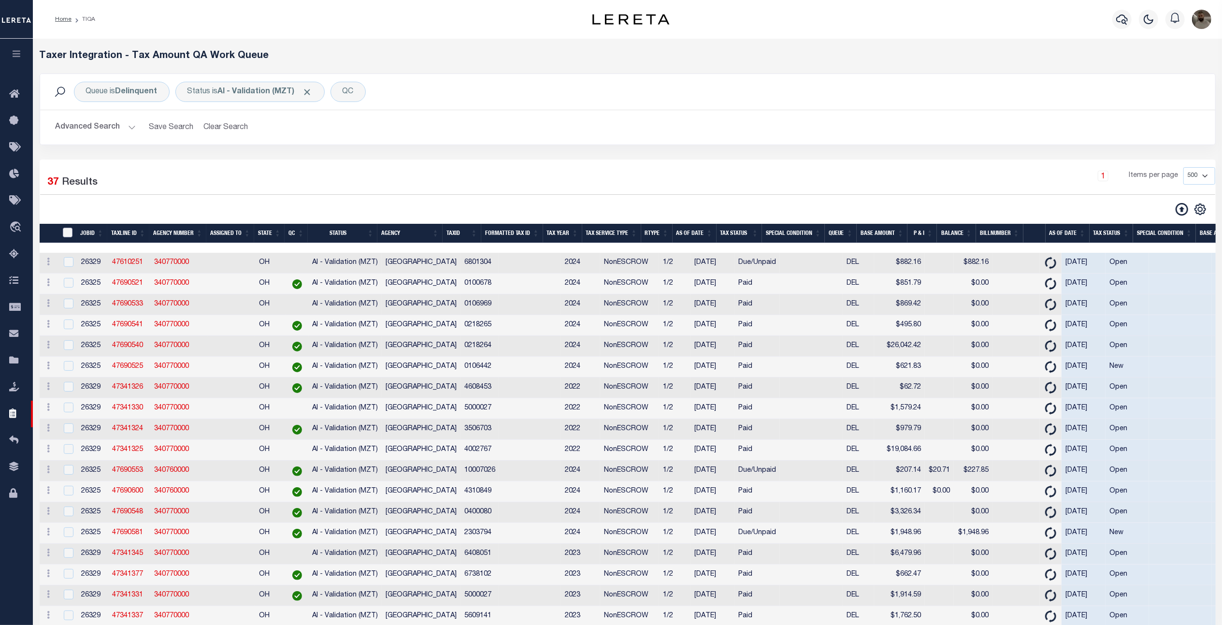
click at [69, 232] on input "TaxID" at bounding box center [68, 233] width 10 height 10
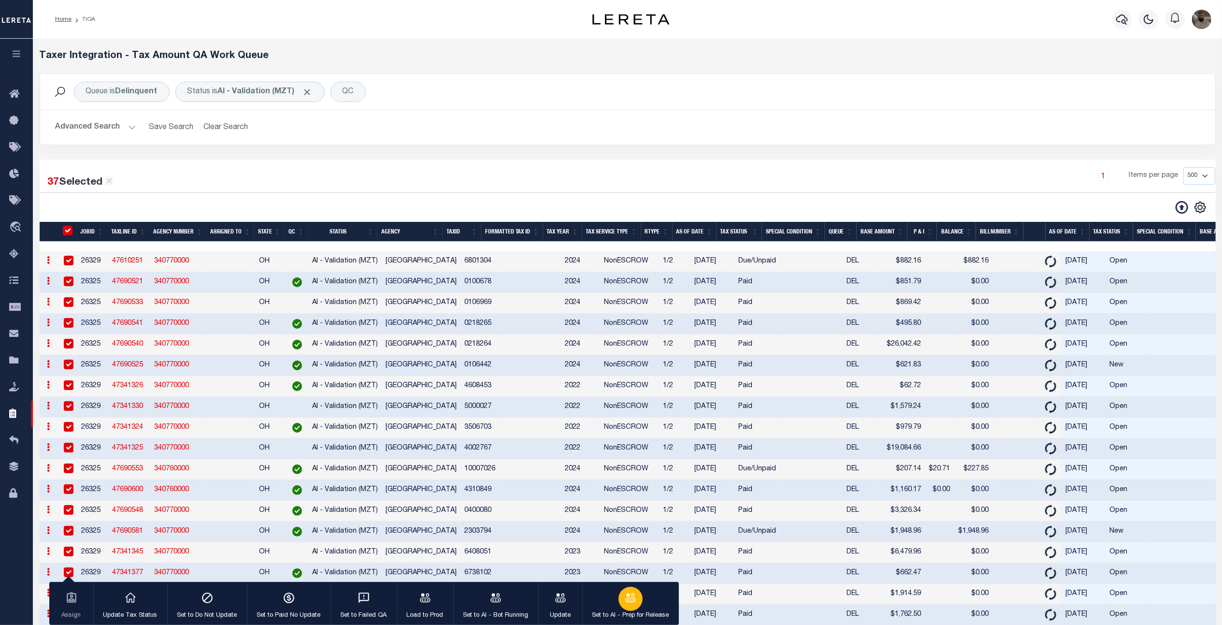
click at [635, 592] on icon "button" at bounding box center [630, 597] width 13 height 13
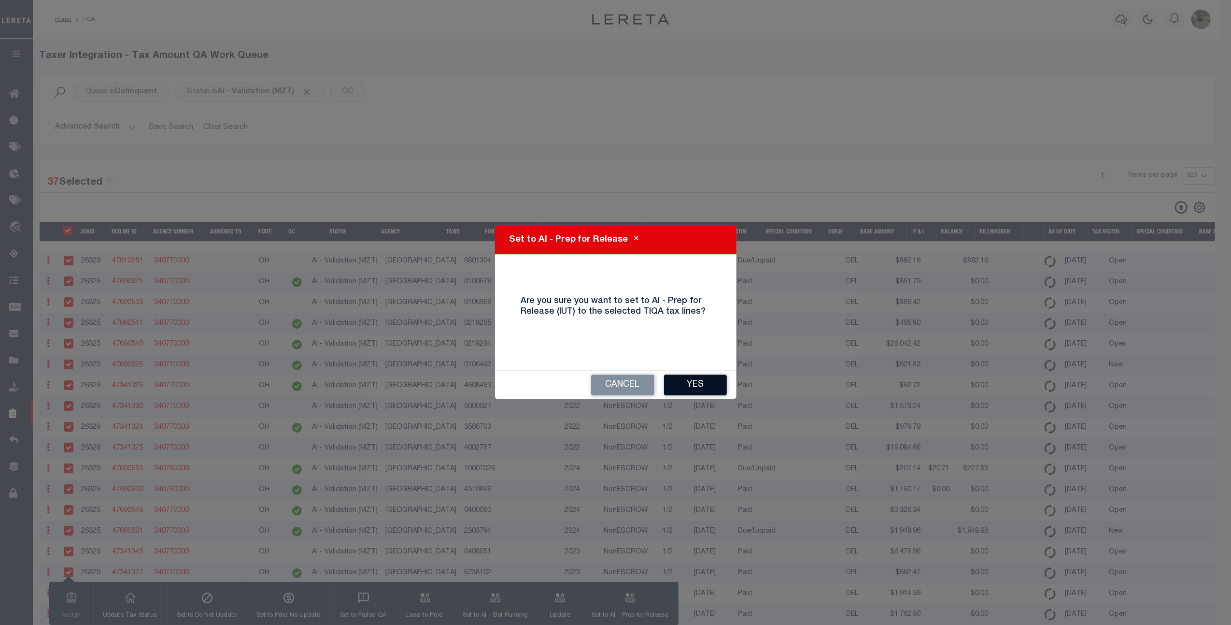
click at [696, 389] on button "Yes" at bounding box center [695, 384] width 63 height 21
